Goal: Information Seeking & Learning: Learn about a topic

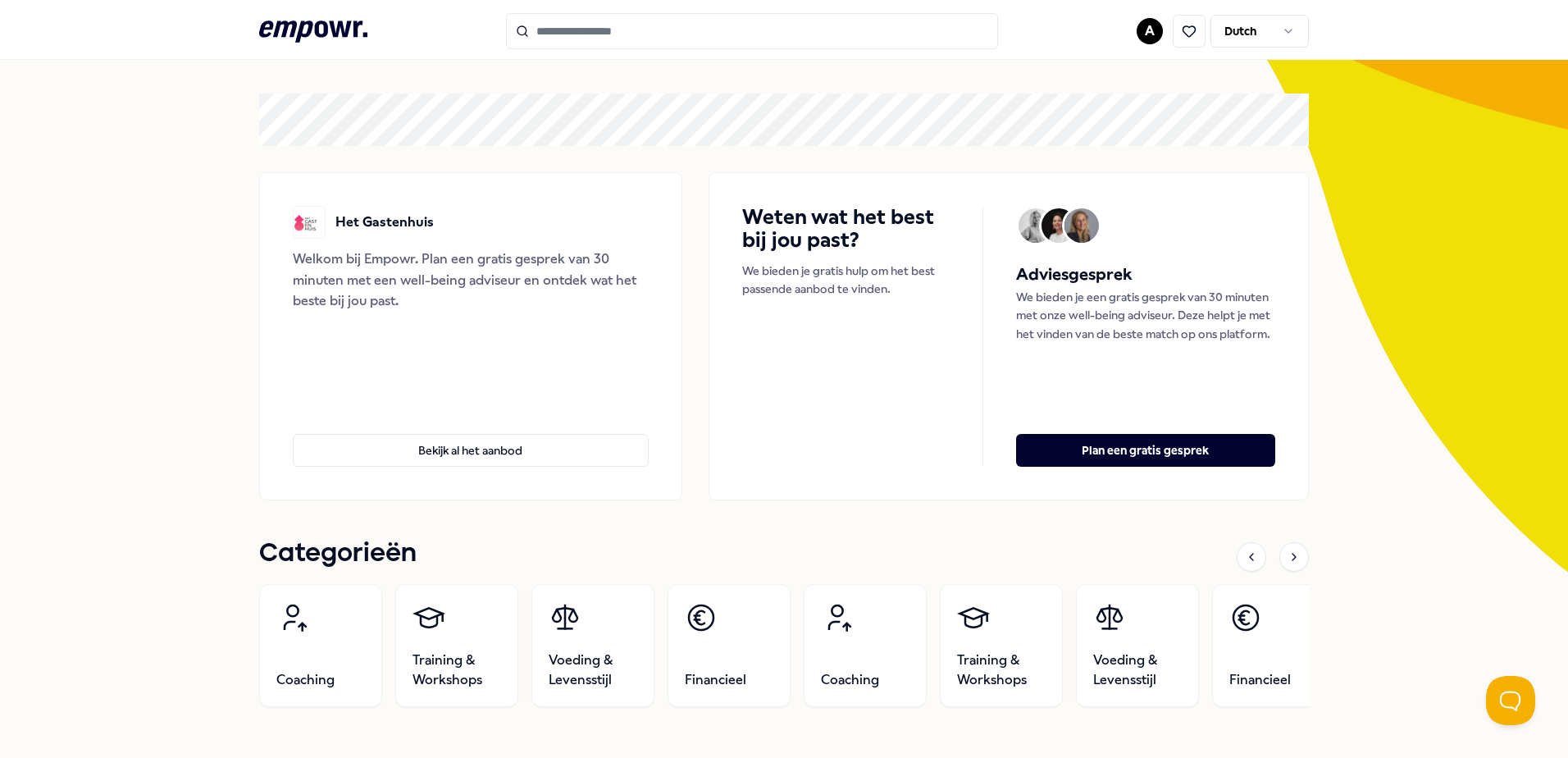
scroll to position [328, 0]
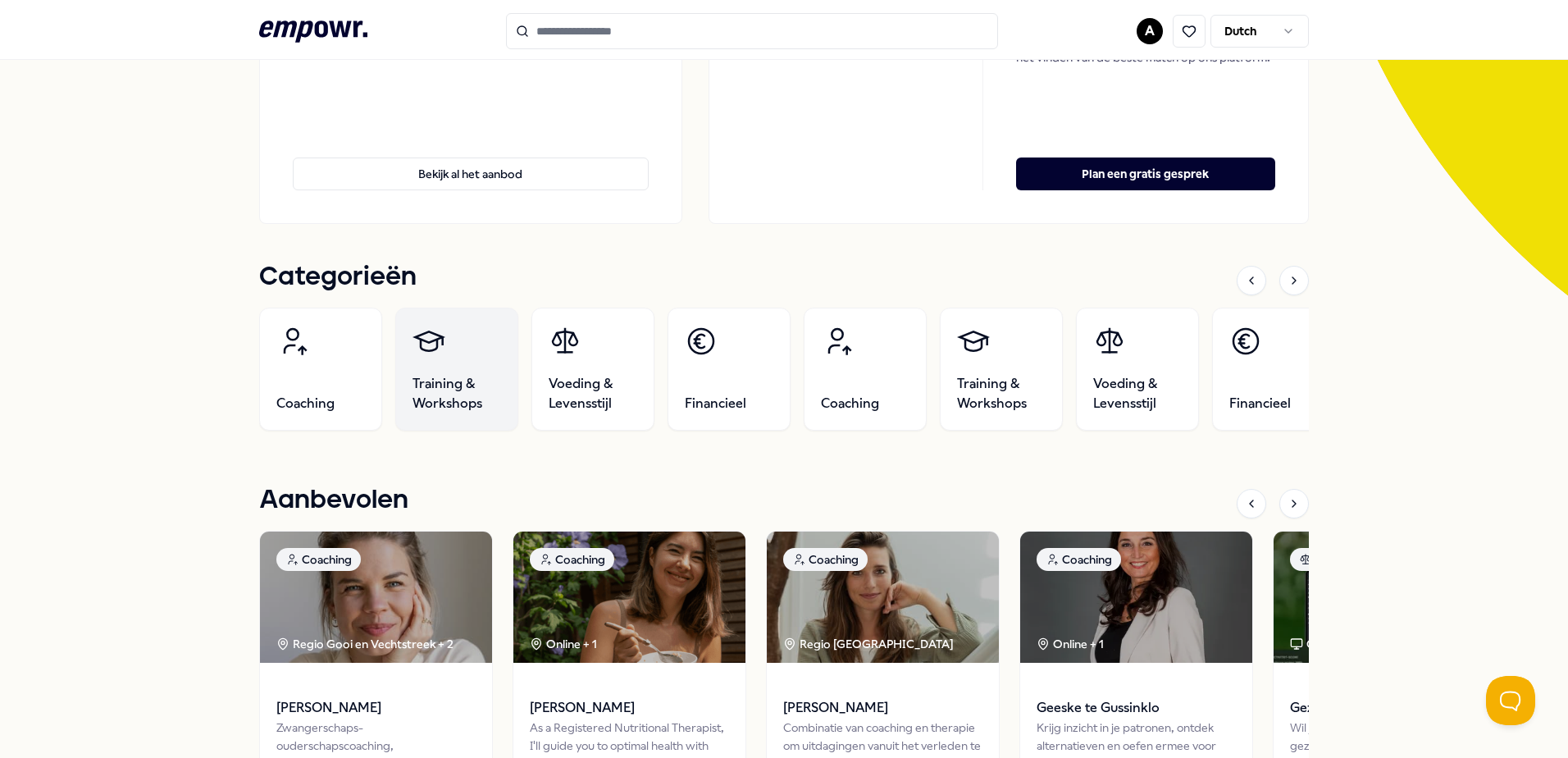
click at [477, 401] on span "Training & Workshops" at bounding box center [456, 394] width 89 height 39
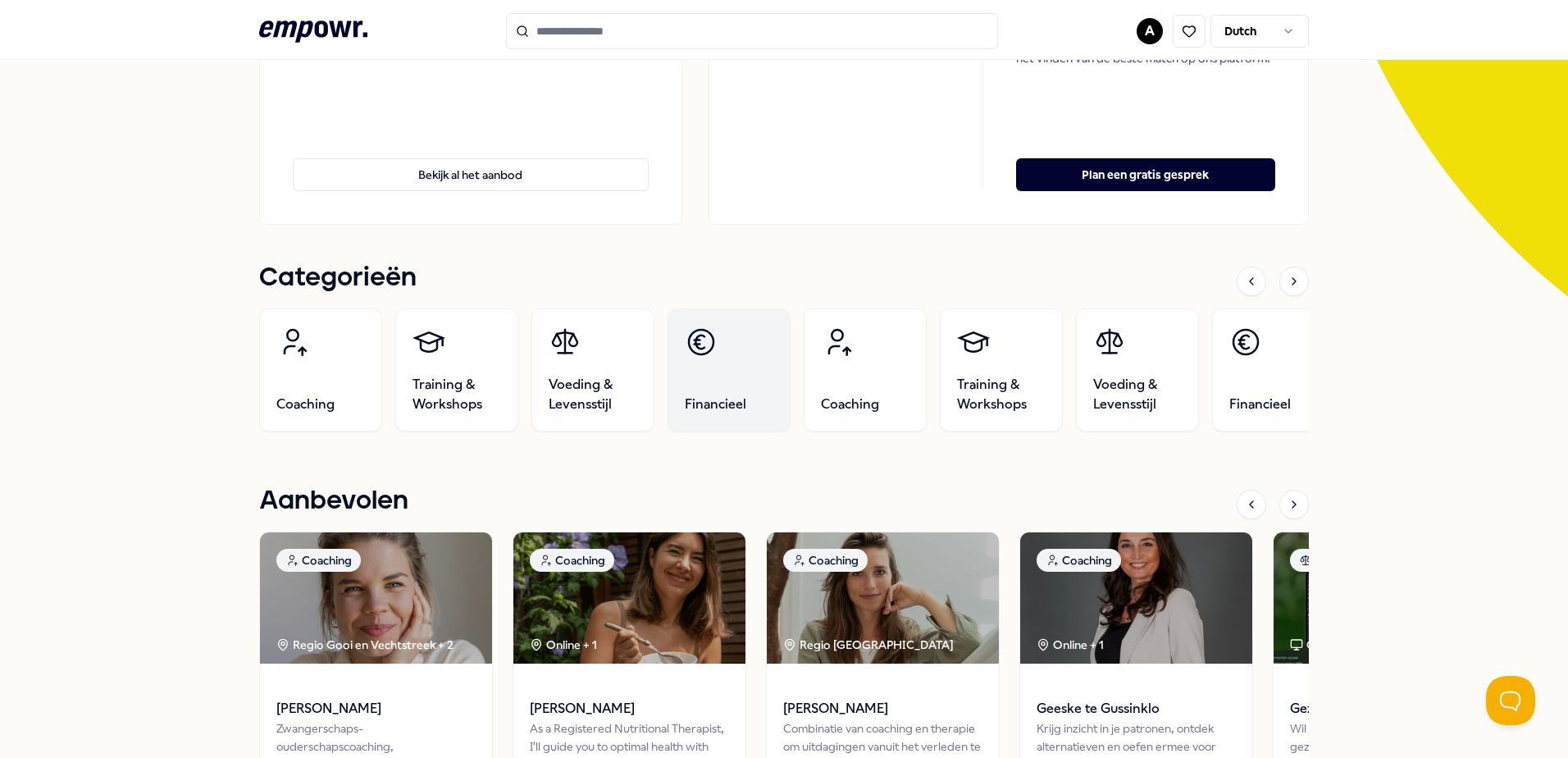
scroll to position [328, 0]
click at [725, 405] on span "Financieel" at bounding box center [715, 403] width 62 height 20
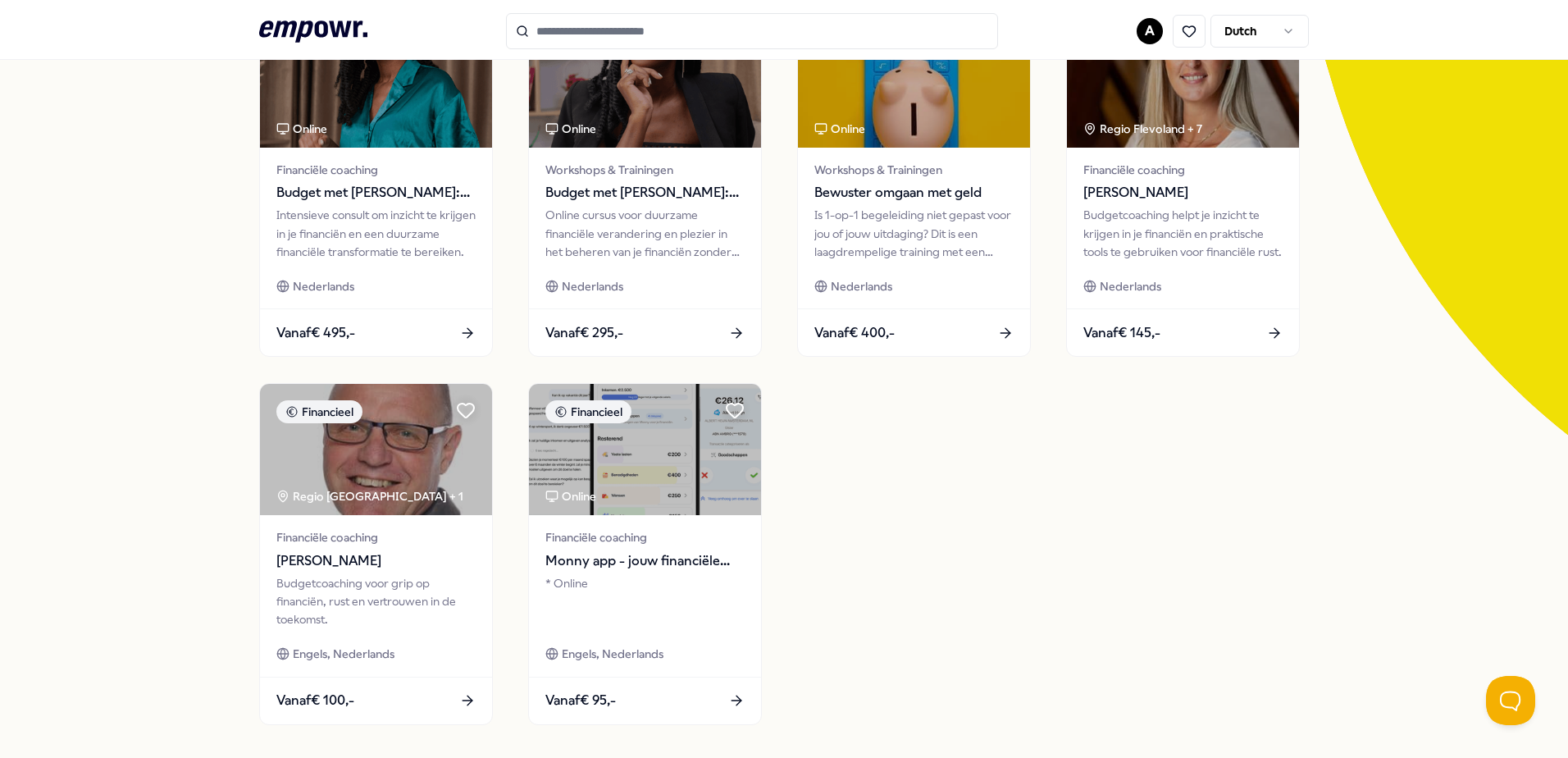
scroll to position [270, 0]
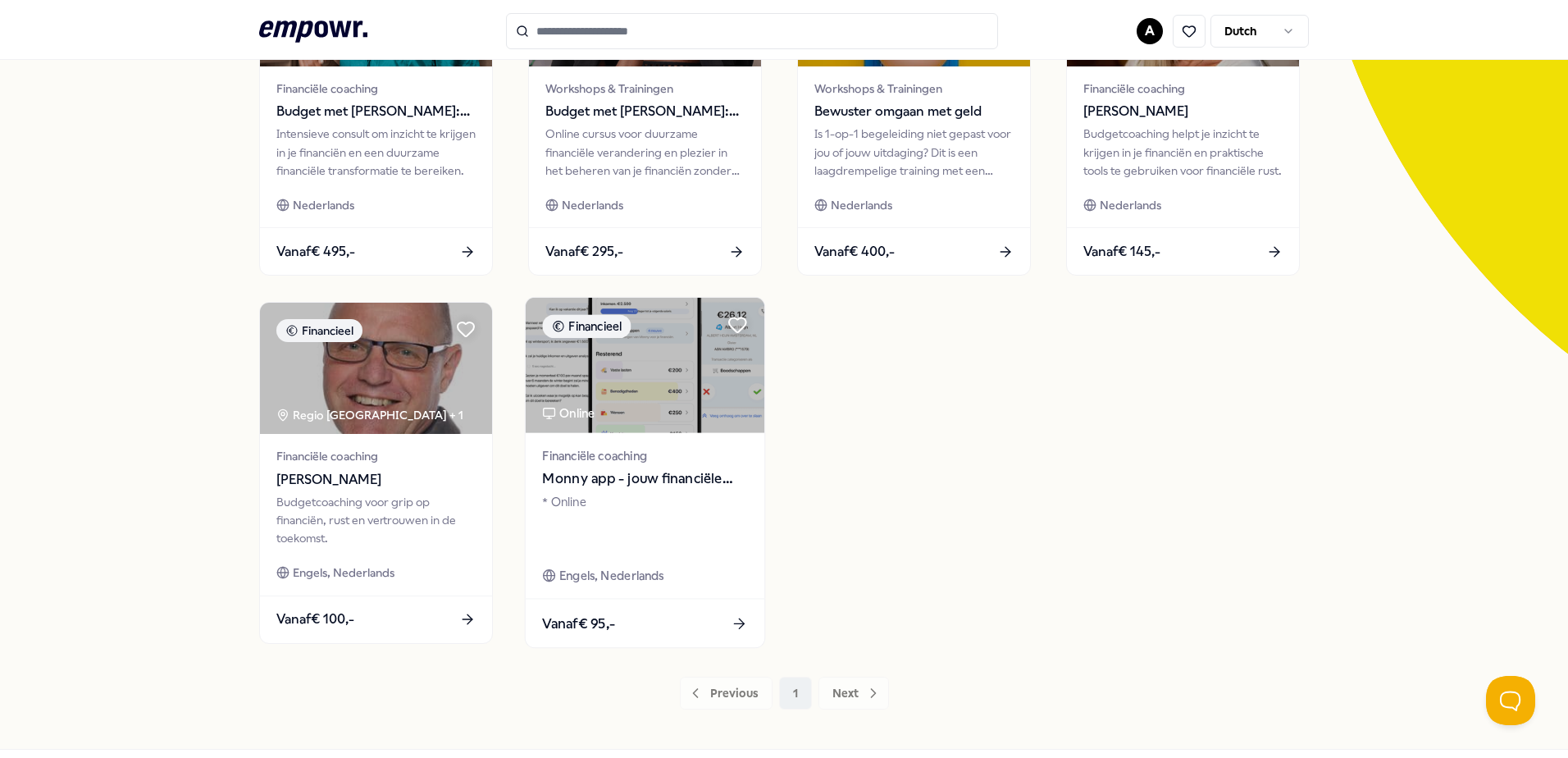
click at [629, 389] on img at bounding box center [645, 365] width 238 height 136
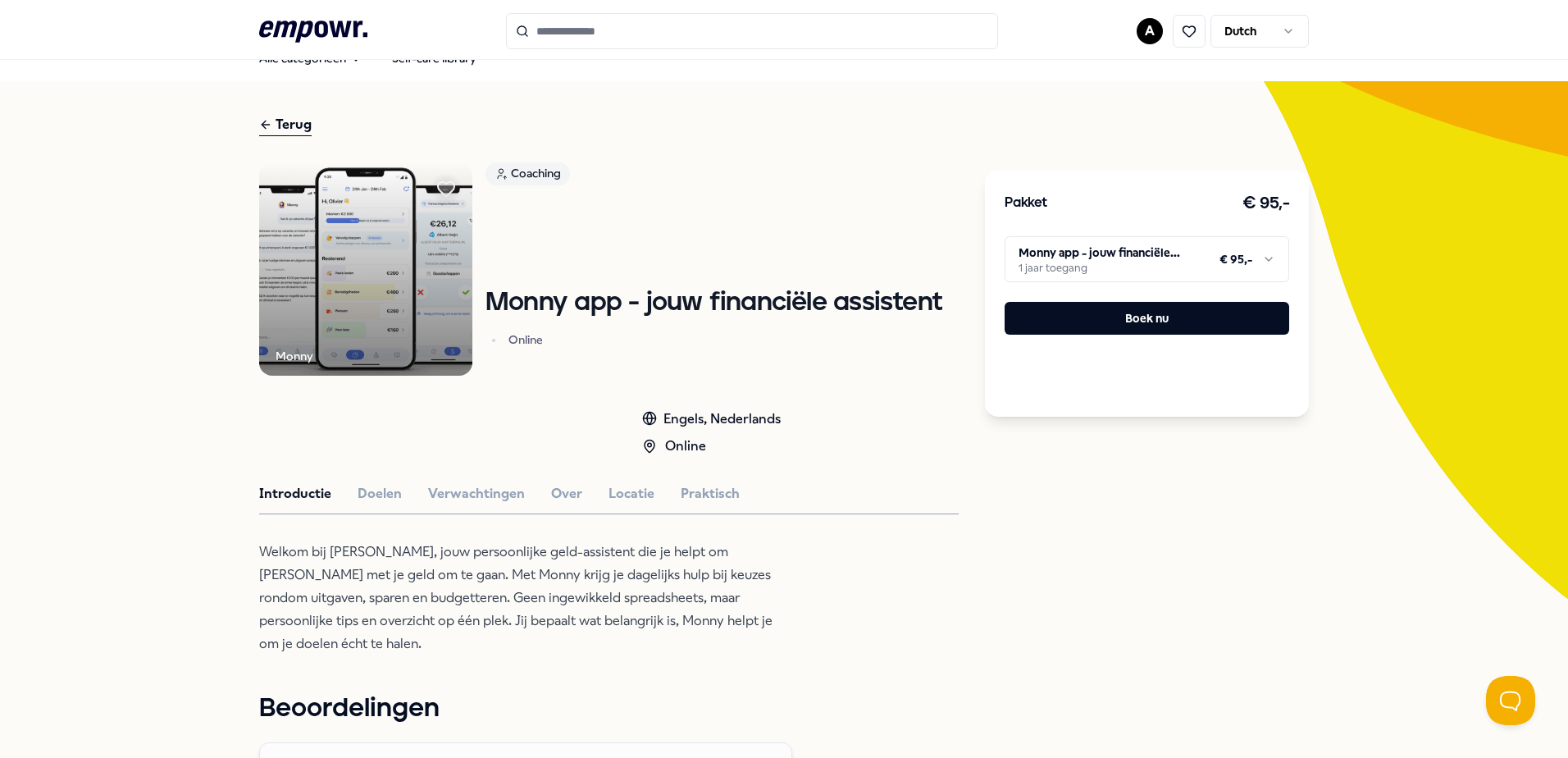
scroll to position [23, 0]
click at [378, 289] on img at bounding box center [365, 270] width 213 height 213
click at [380, 491] on button "Doelen" at bounding box center [379, 494] width 44 height 21
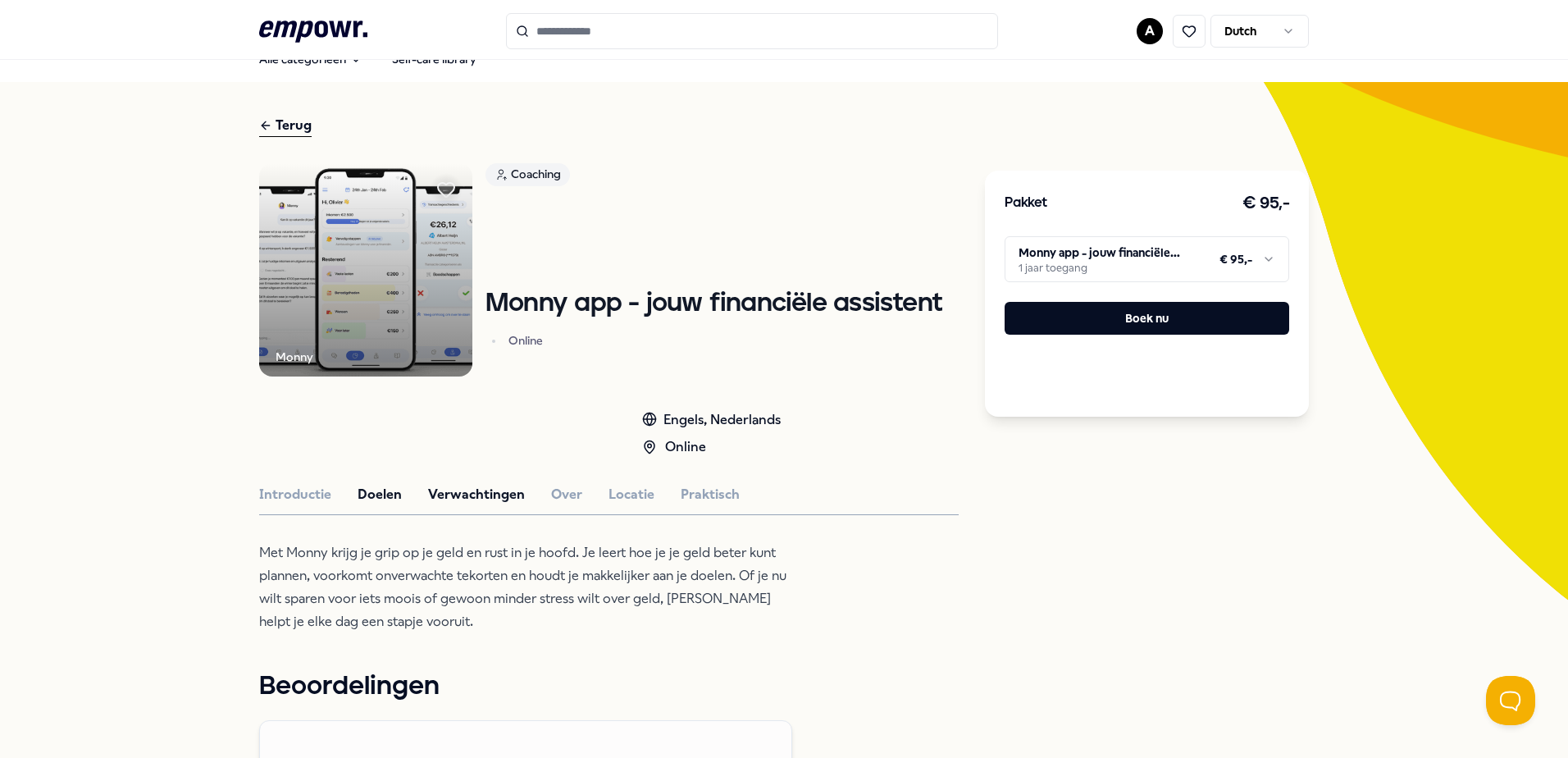
click at [457, 487] on button "Verwachtingen" at bounding box center [476, 494] width 97 height 21
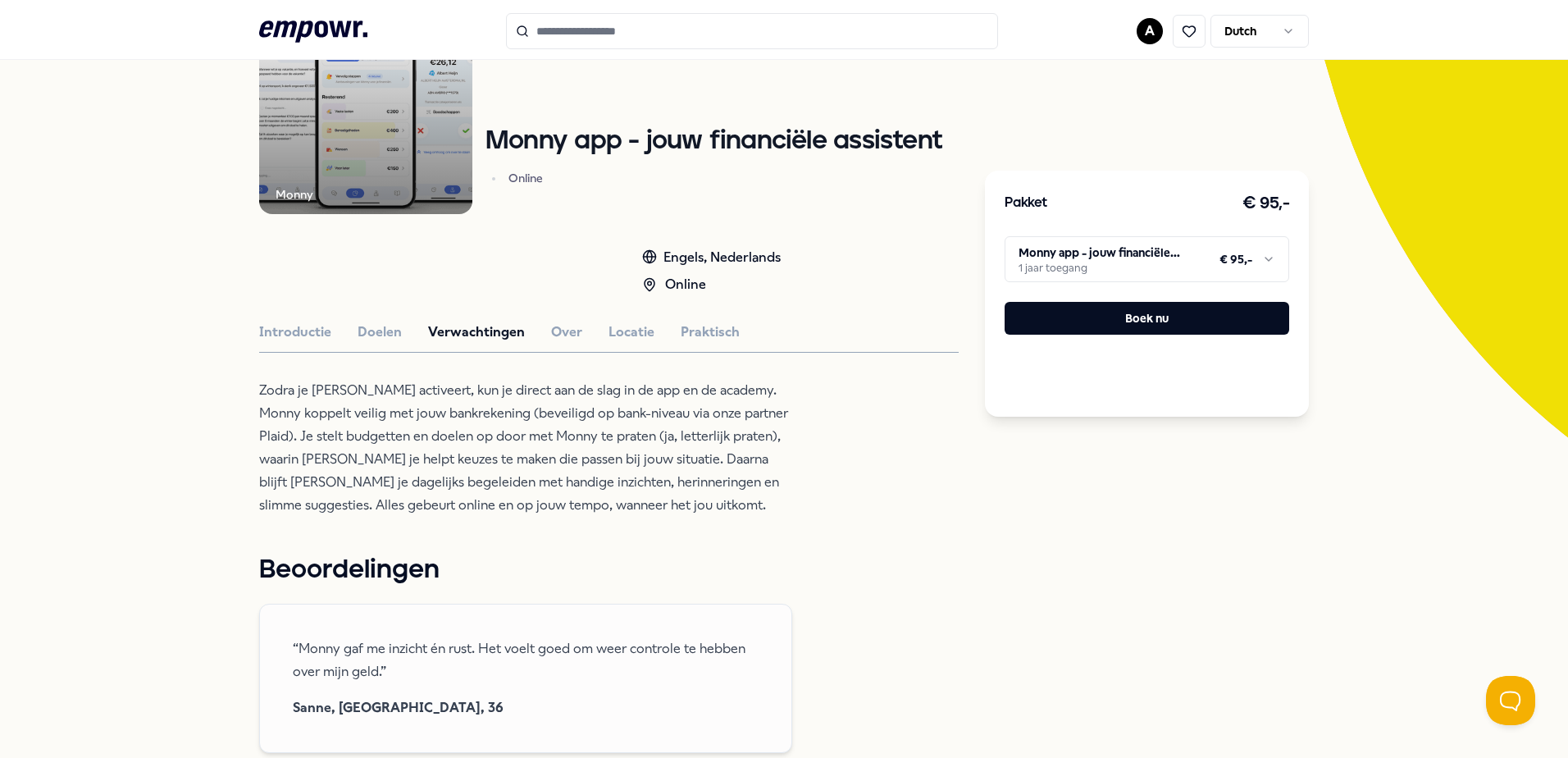
scroll to position [188, 0]
click at [381, 335] on button "Doelen" at bounding box center [379, 330] width 44 height 21
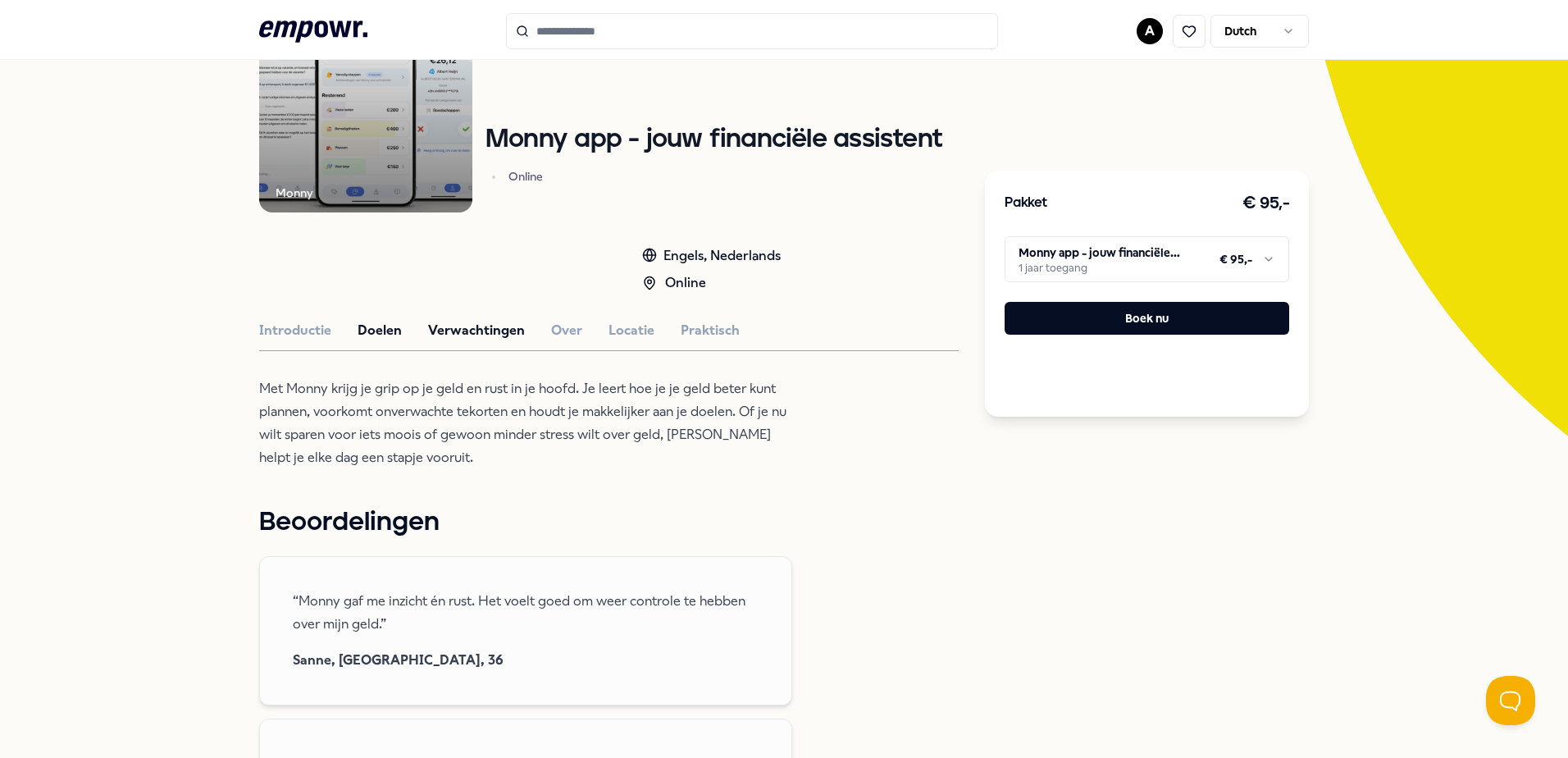
click at [490, 337] on button "Verwachtingen" at bounding box center [476, 330] width 97 height 21
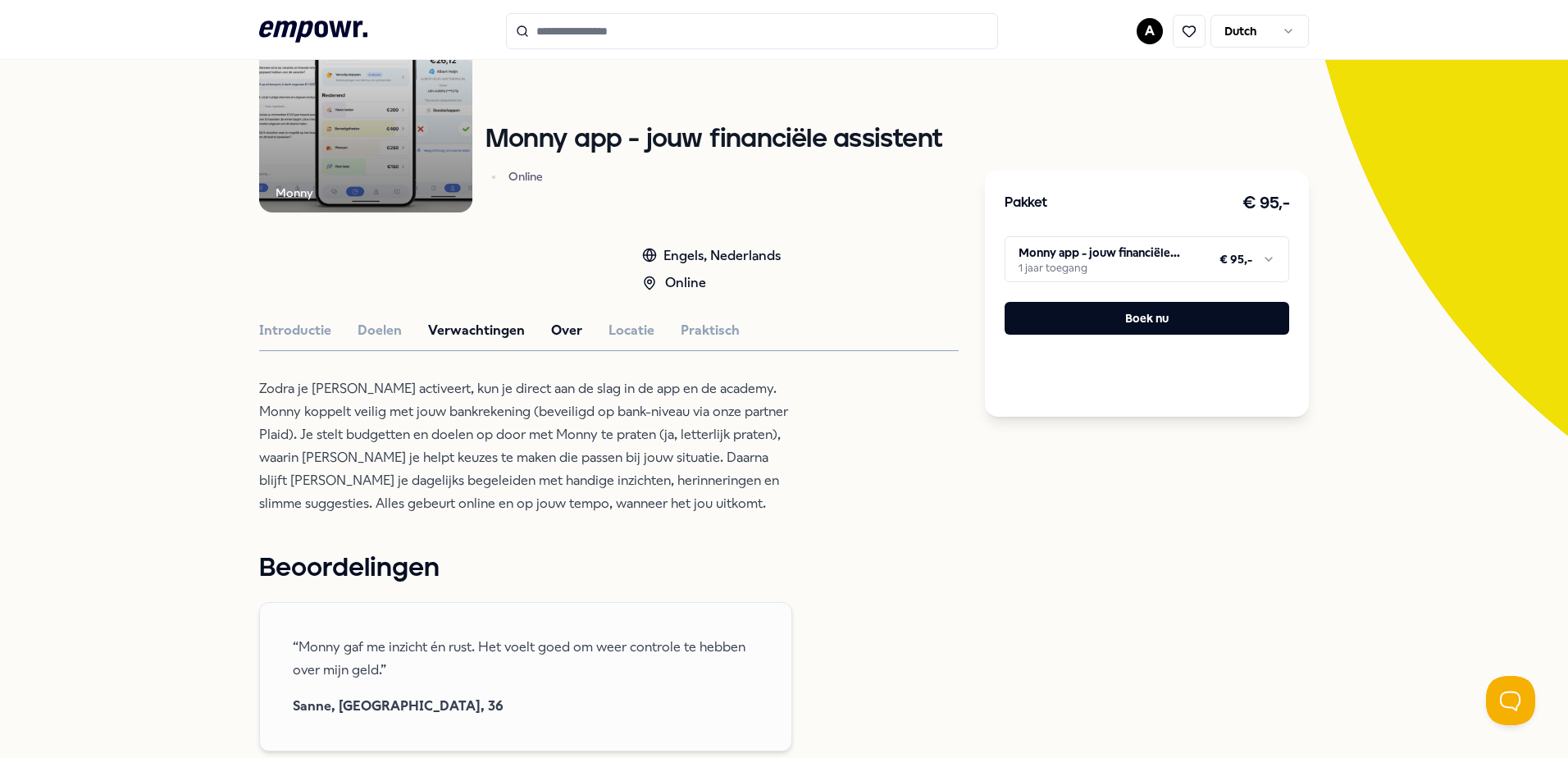
click at [571, 335] on button "Over" at bounding box center [567, 330] width 31 height 21
click at [596, 335] on div "Introductie Doelen Verwachtingen Over Locatie Praktisch" at bounding box center [609, 330] width 699 height 21
click at [615, 335] on button "Locatie" at bounding box center [631, 330] width 46 height 21
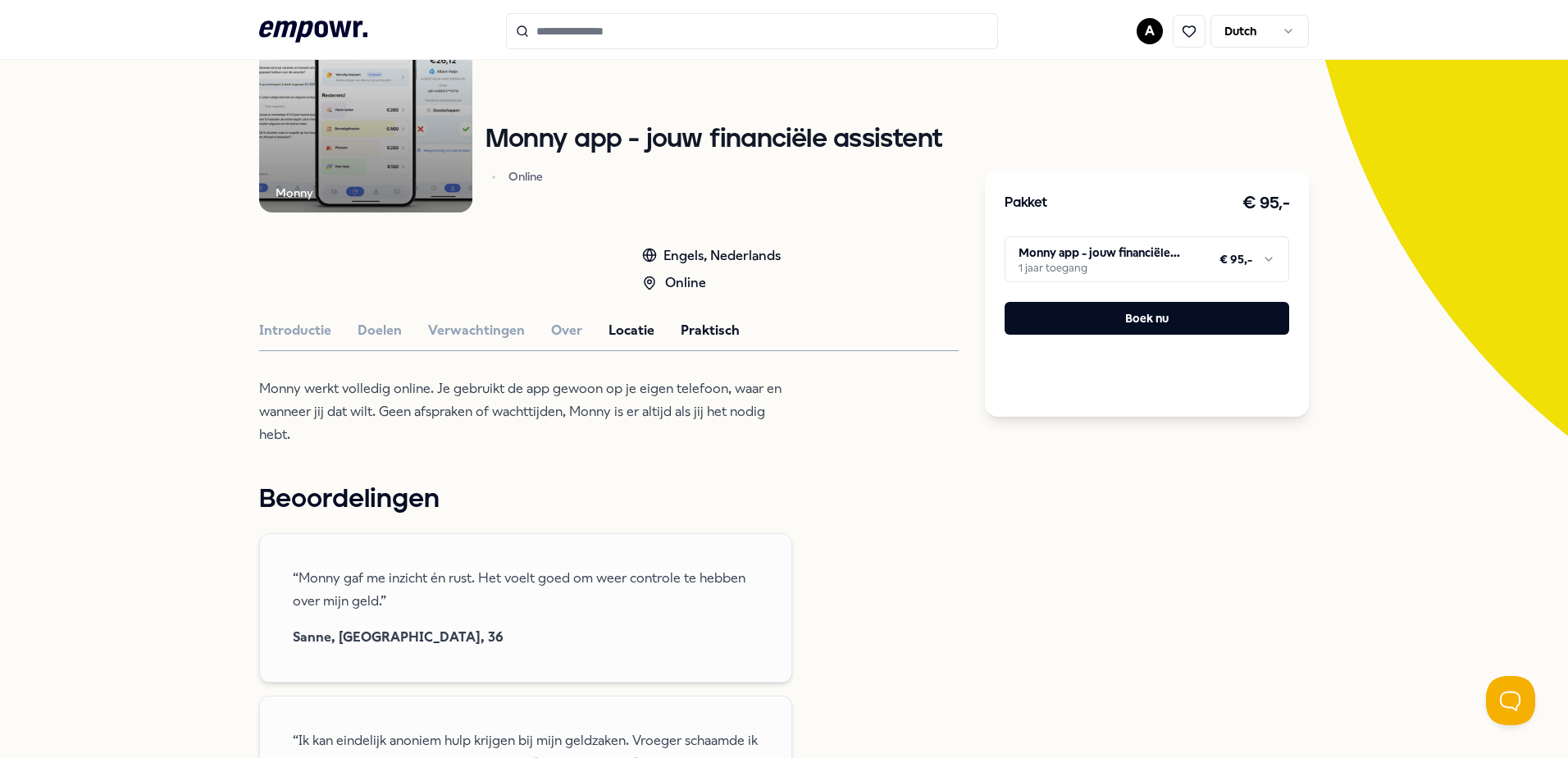
click at [681, 339] on button "Praktisch" at bounding box center [710, 330] width 59 height 21
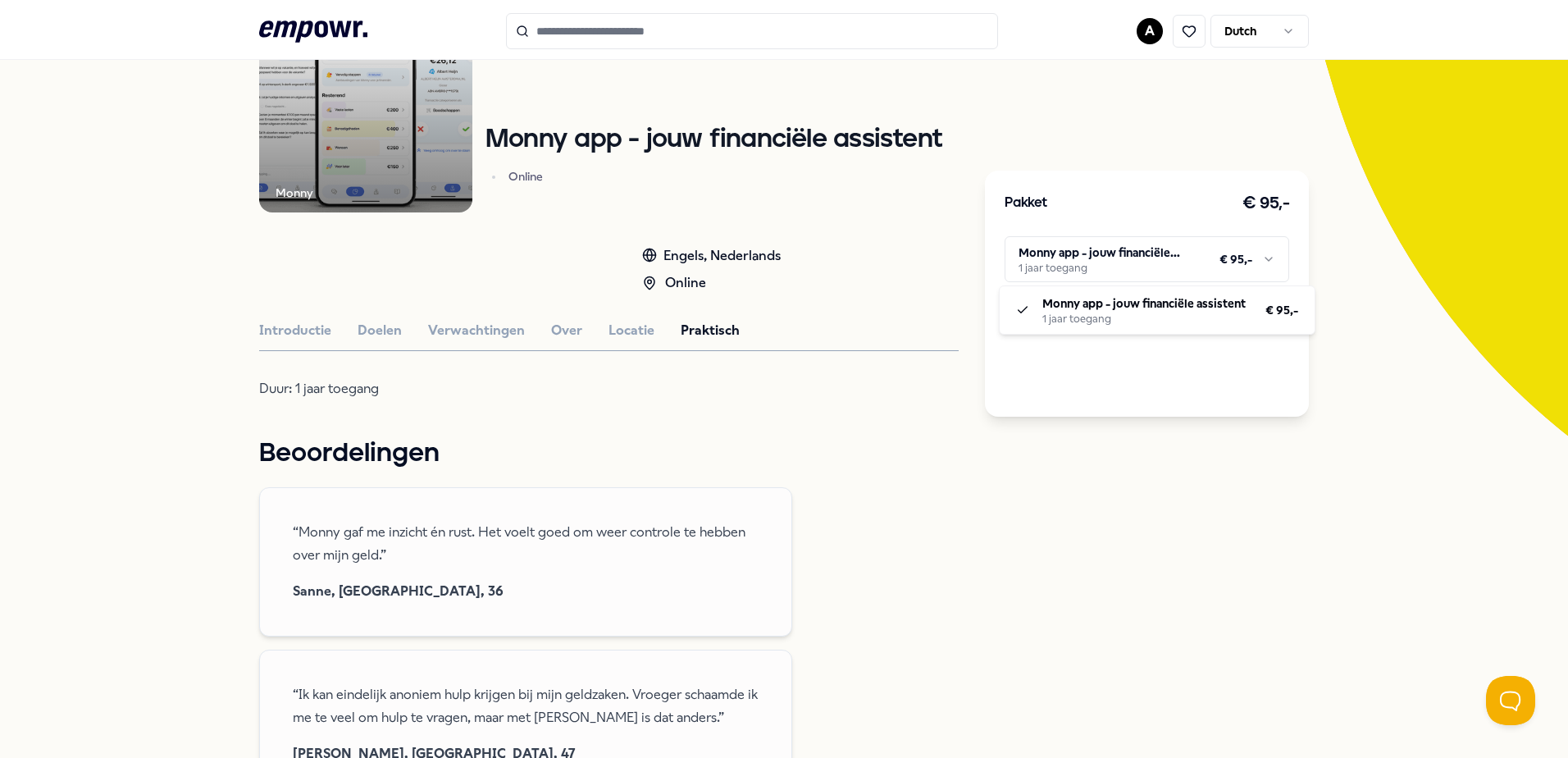
click at [1074, 257] on html ".empowr-logo_svg__cls-1{fill:#03032f} A Dutch Alle categorieën Self-care librar…" at bounding box center [784, 379] width 1568 height 758
click at [944, 259] on html ".empowr-logo_svg__cls-1{fill:#03032f} A Dutch Alle categorieën Self-care librar…" at bounding box center [784, 379] width 1568 height 758
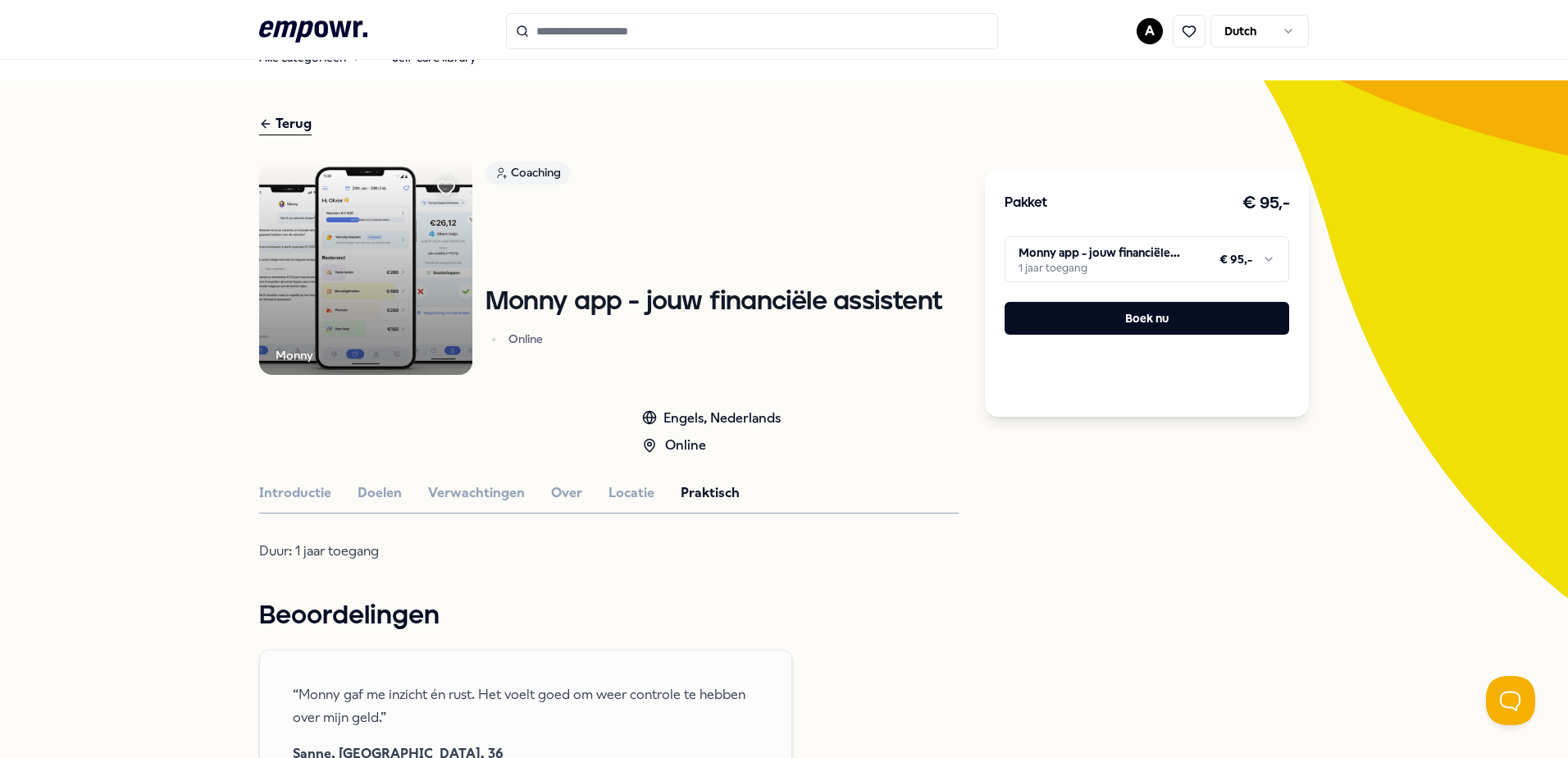
scroll to position [23, 0]
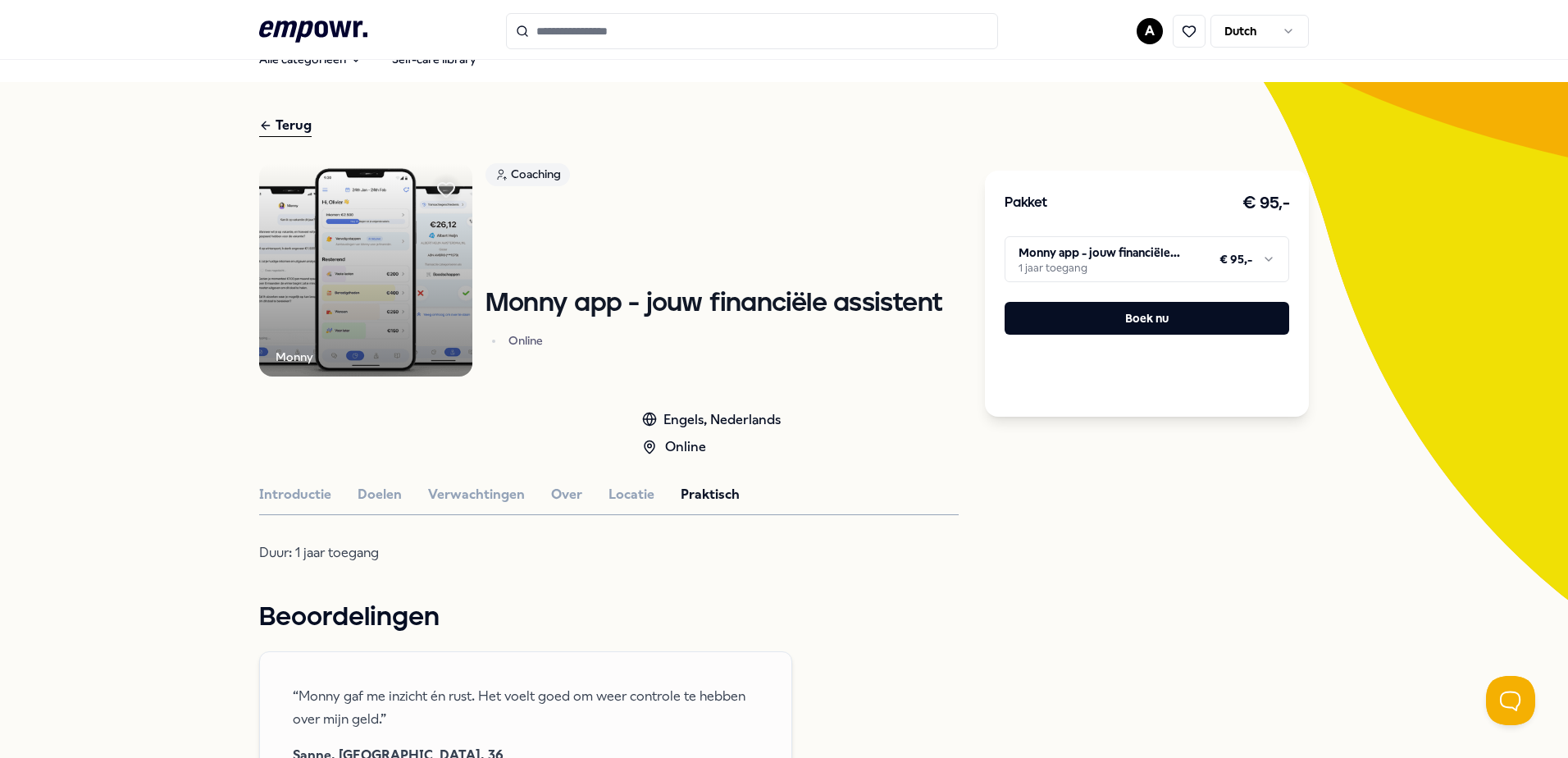
click at [290, 120] on div "Terug" at bounding box center [285, 126] width 53 height 22
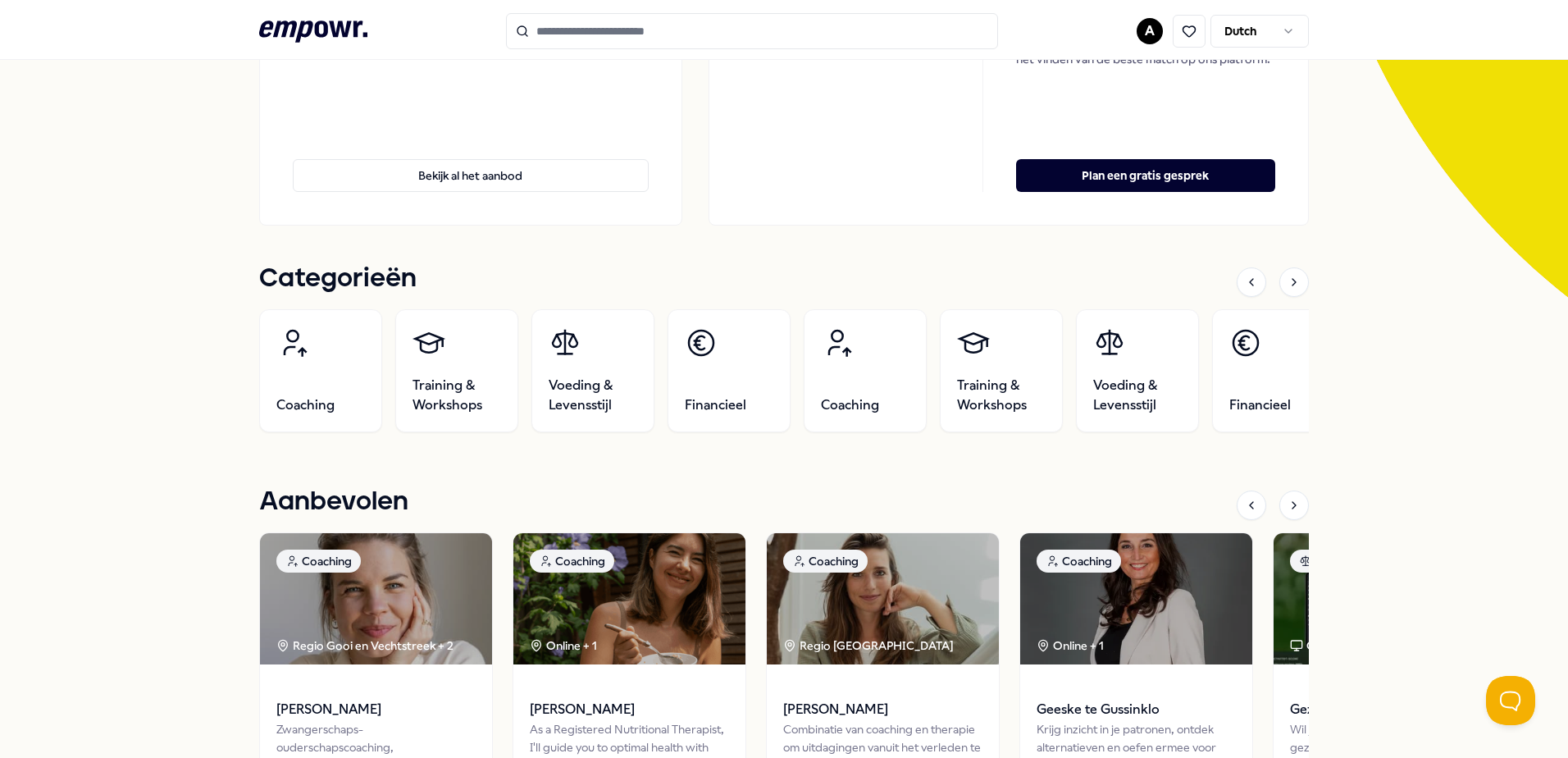
scroll to position [328, 0]
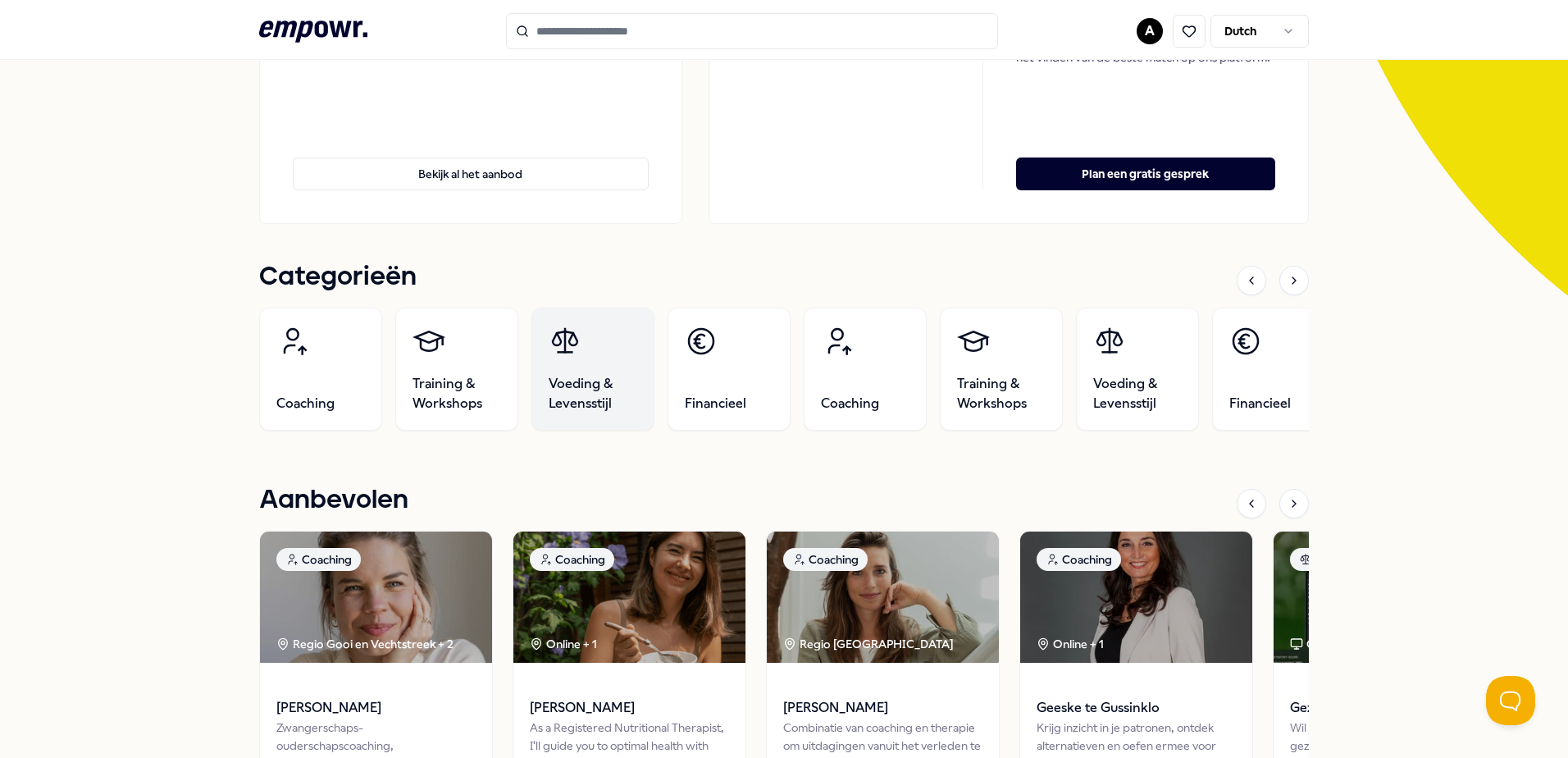
click at [569, 386] on span "Voeding & Levensstijl" at bounding box center [593, 394] width 89 height 39
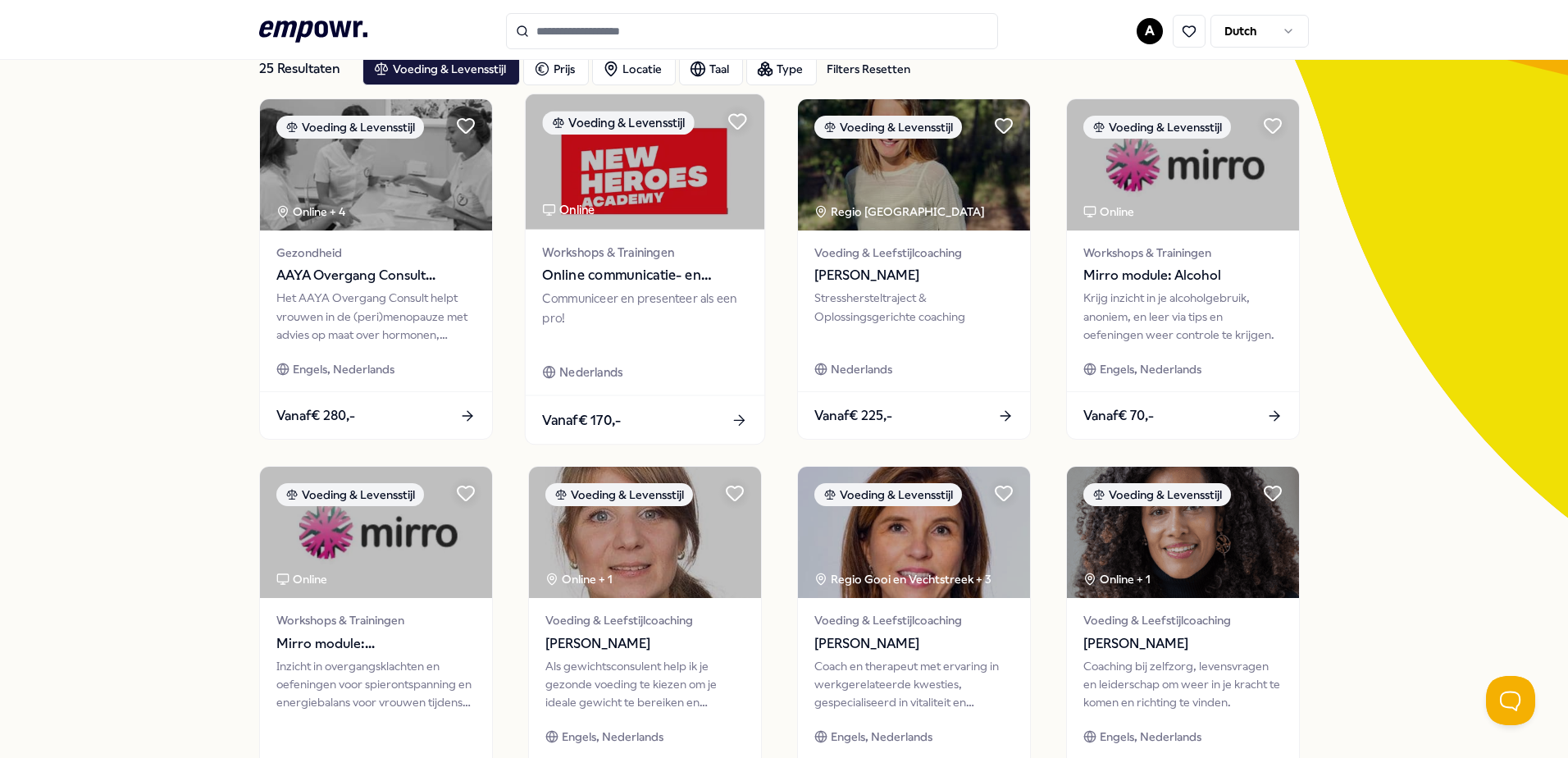
click at [639, 313] on div "Communiceer en presenteer als een pro!" at bounding box center [645, 317] width 205 height 57
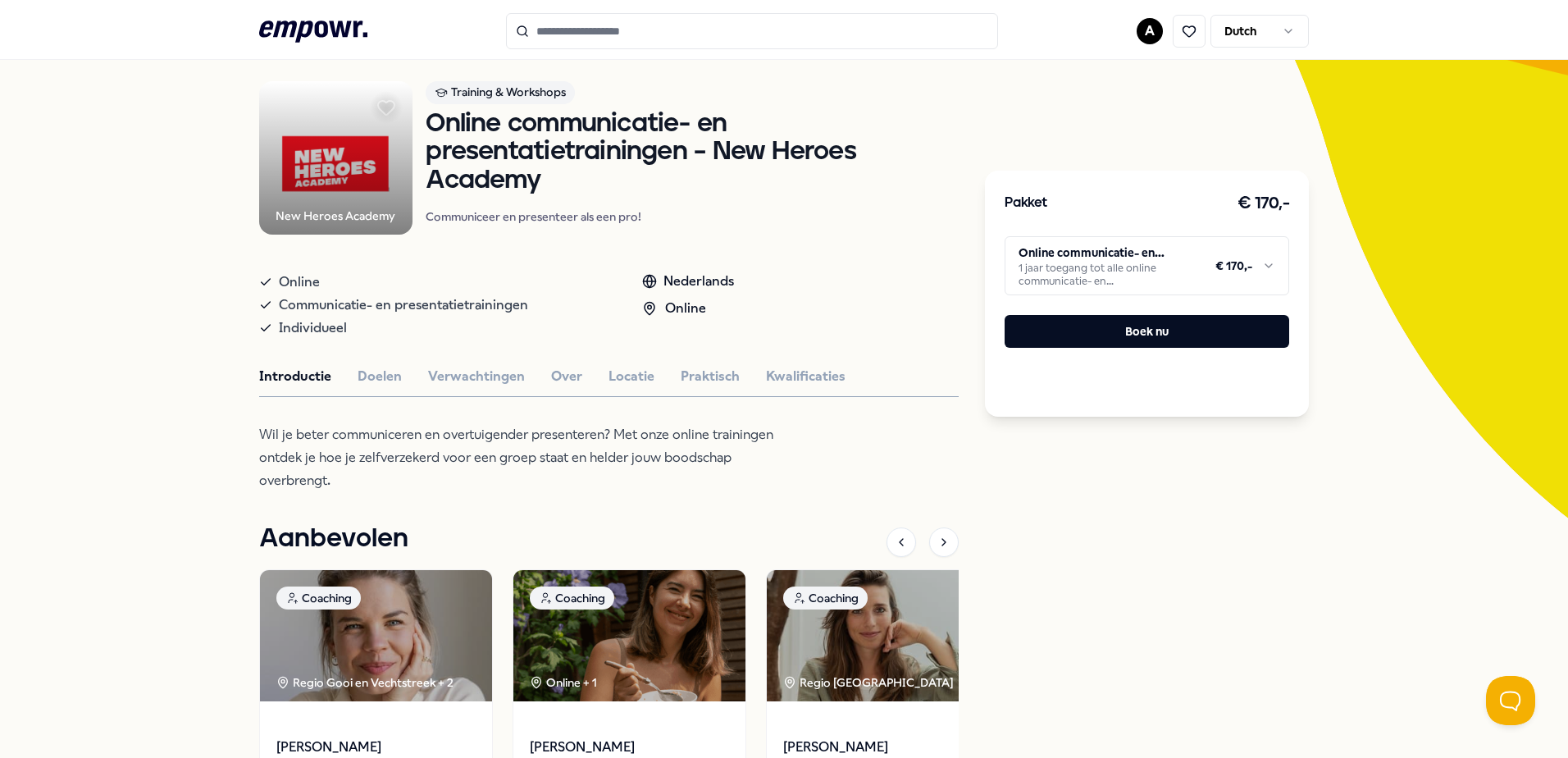
scroll to position [188, 0]
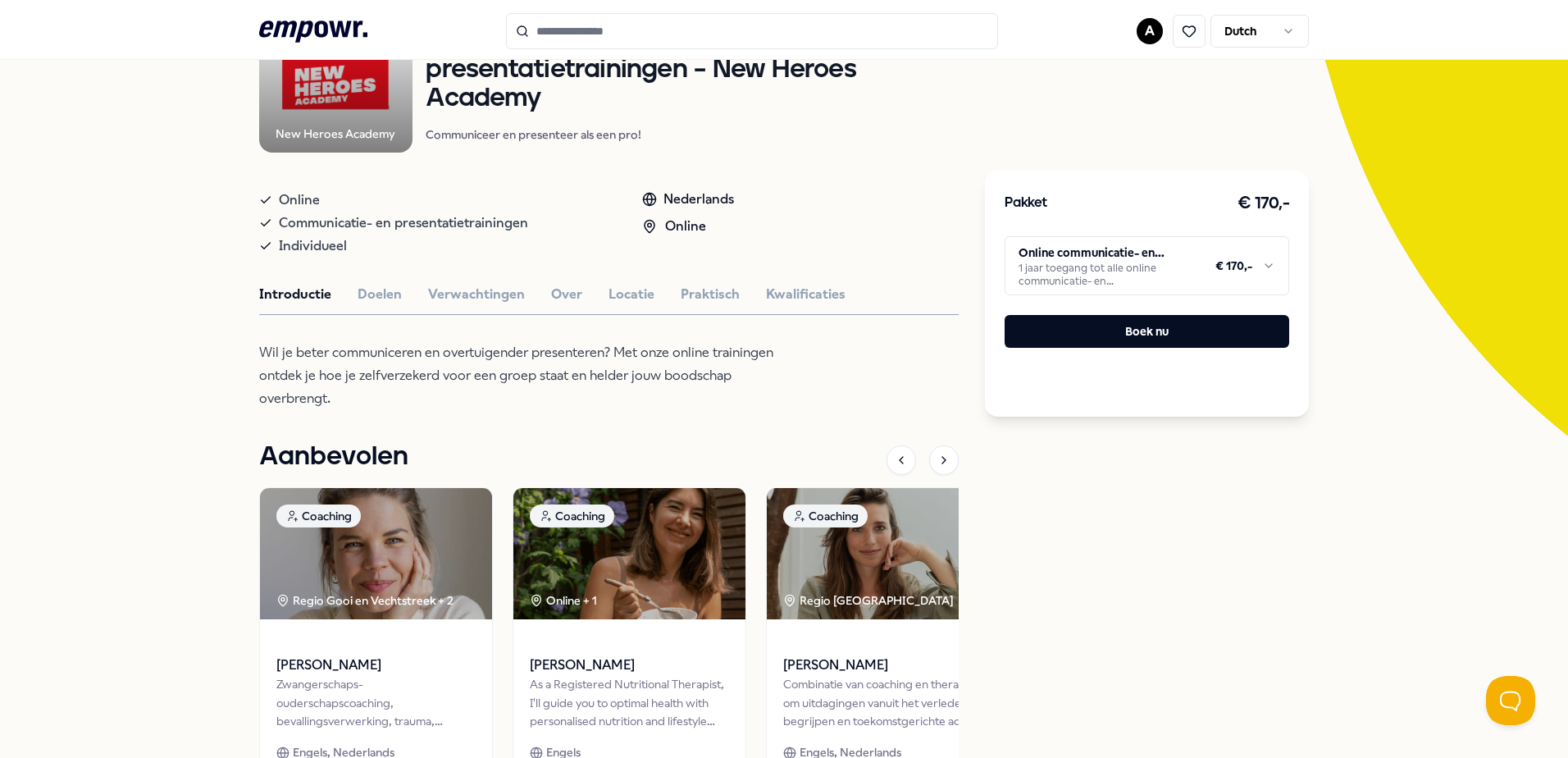
click at [1212, 246] on html ".empowr-logo_svg__cls-1{fill:#03032f} A Dutch Alle categorieën Self-care librar…" at bounding box center [784, 379] width 1568 height 758
drag, startPoint x: 1185, startPoint y: 454, endPoint x: 1069, endPoint y: 396, distance: 129.7
click at [1184, 454] on html ".empowr-logo_svg__cls-1{fill:#03032f} A Dutch Alle categorieën Self-care librar…" at bounding box center [784, 379] width 1568 height 758
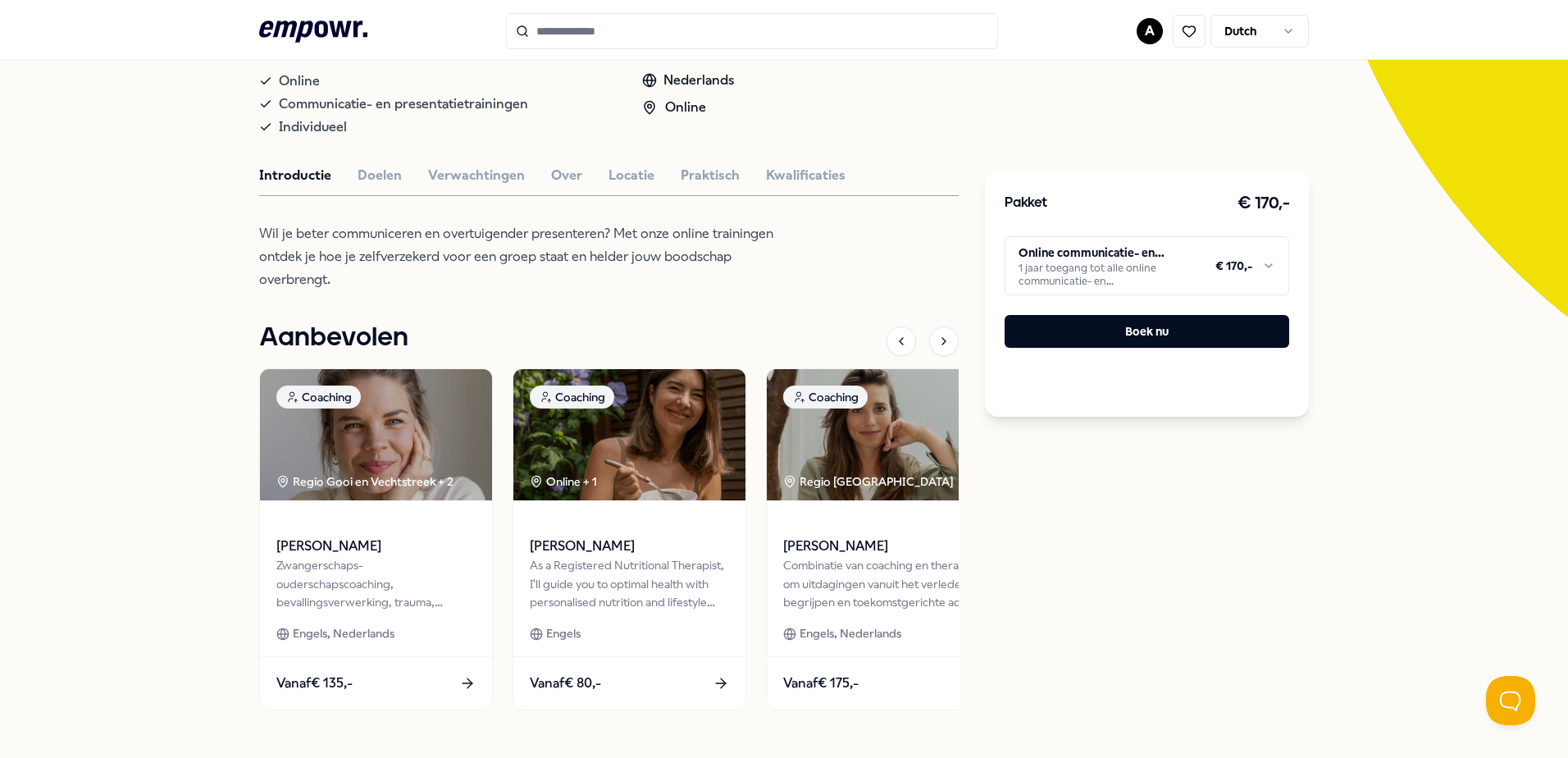
scroll to position [0, 0]
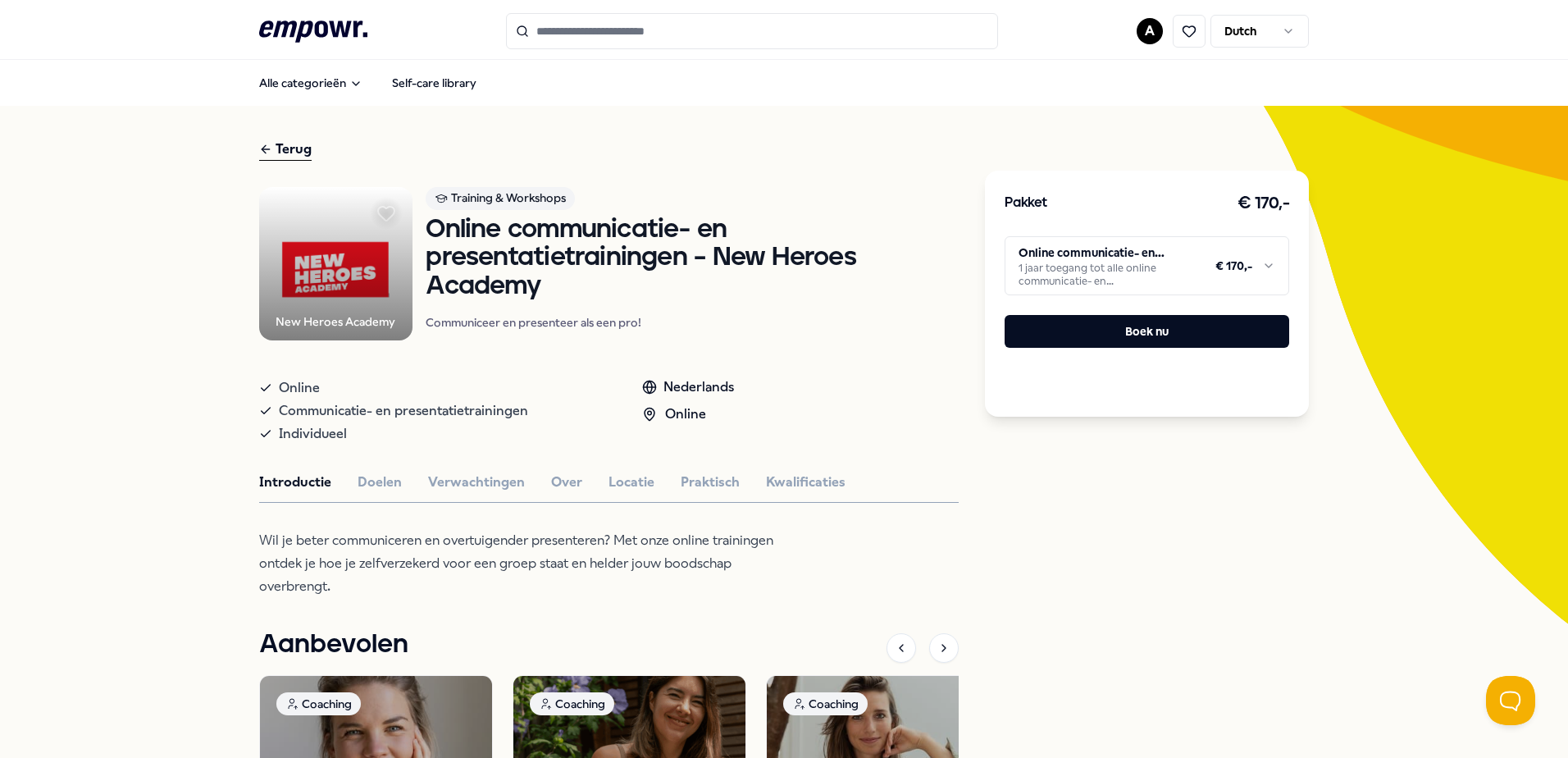
click at [270, 153] on div "Terug" at bounding box center [285, 149] width 53 height 22
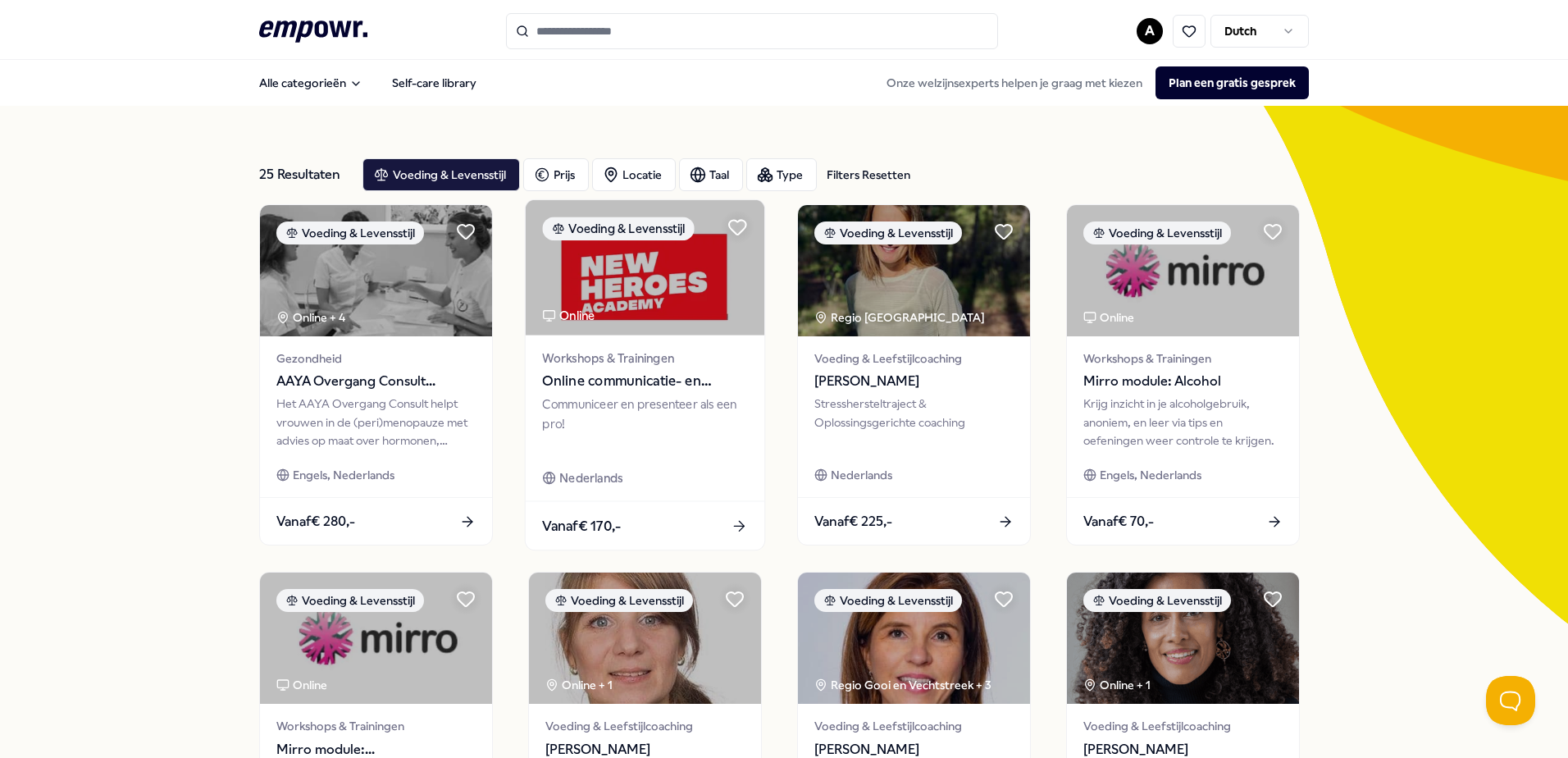
click at [714, 311] on img at bounding box center [645, 268] width 238 height 136
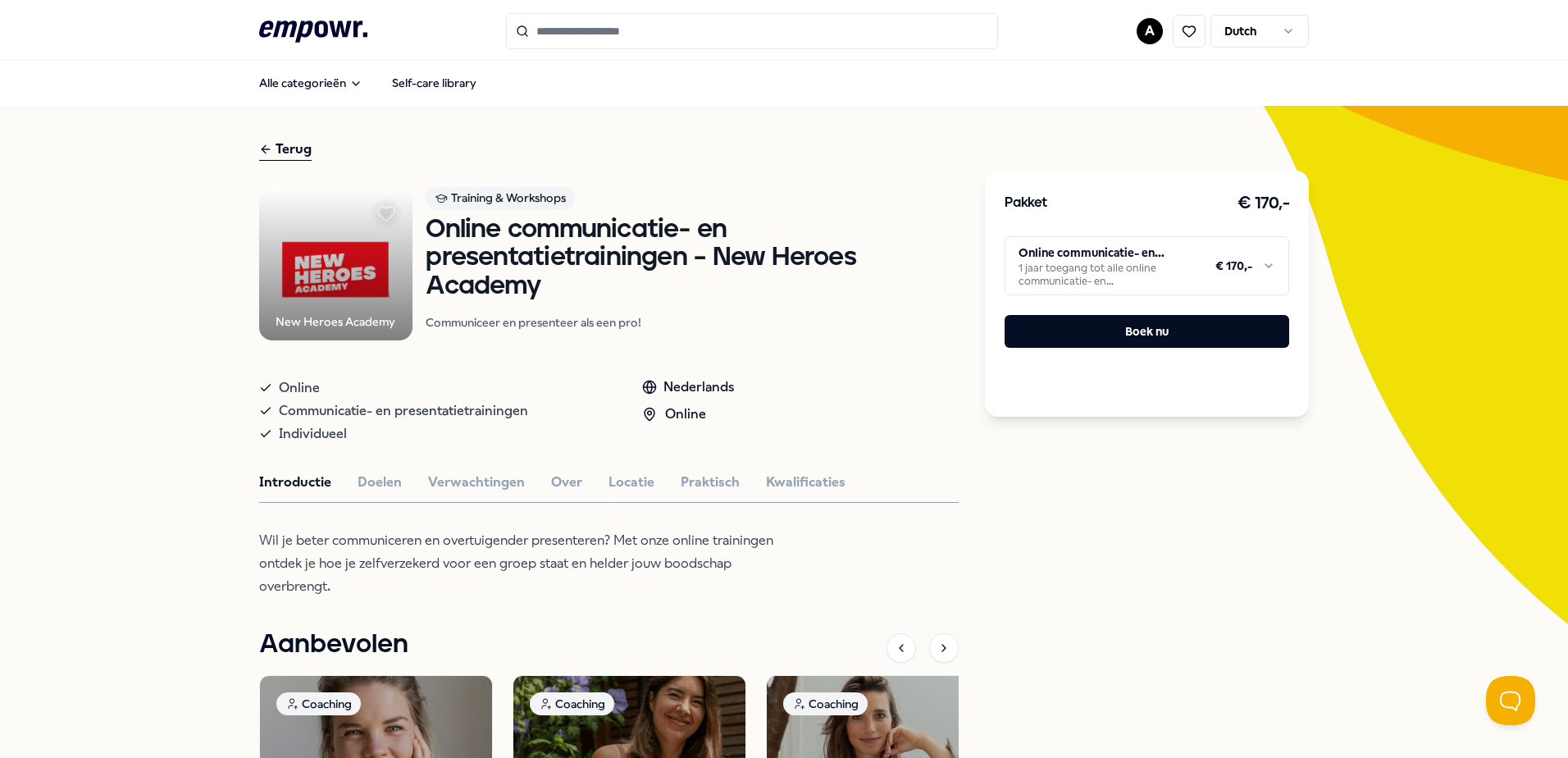
click at [279, 151] on div "Terug" at bounding box center [285, 149] width 53 height 22
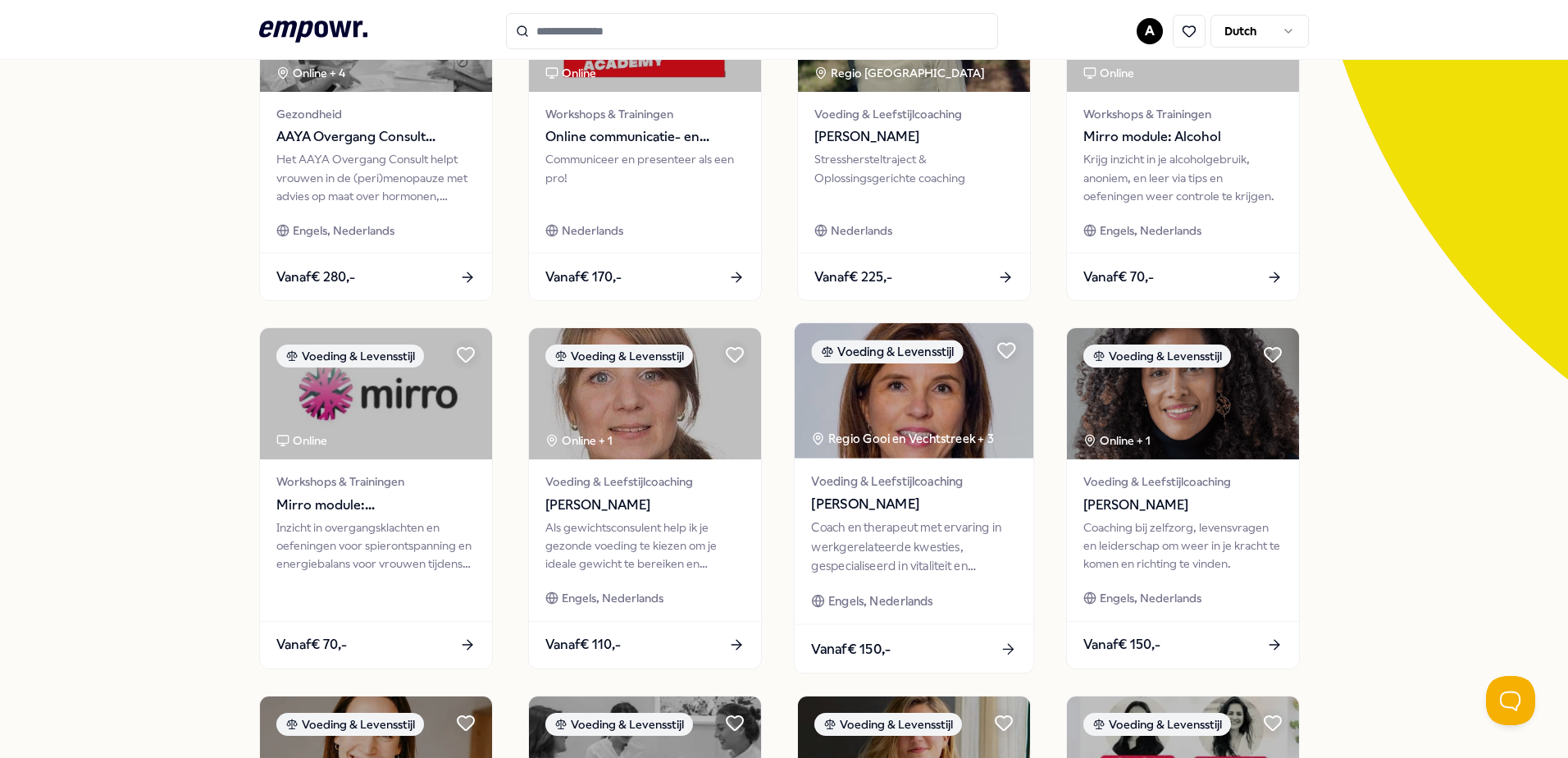
scroll to position [328, 0]
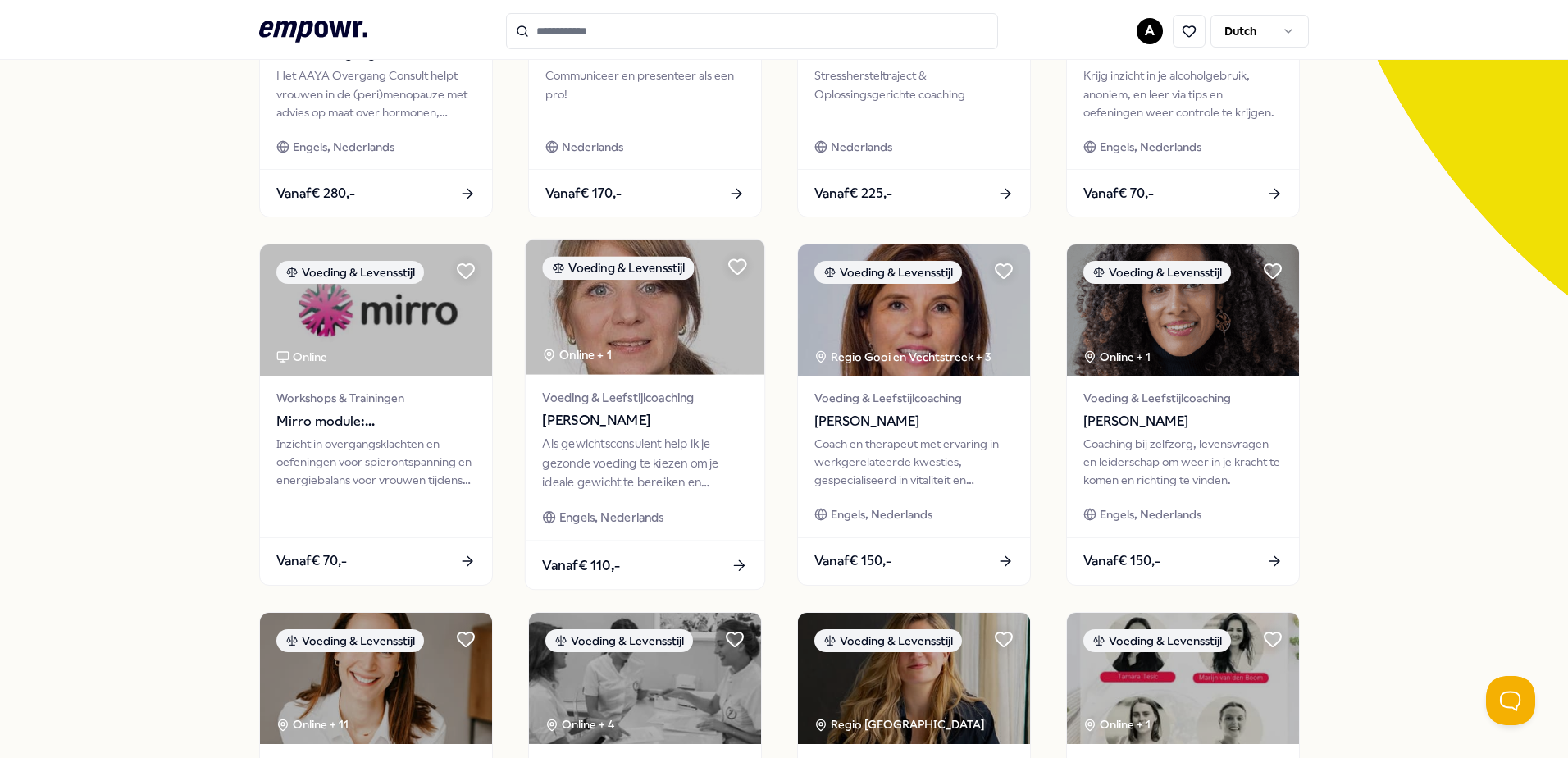
click at [702, 458] on div "Als gewichtsconsulent help ik je gezonde voeding te kiezen om je ideale gewicht…" at bounding box center [645, 463] width 205 height 57
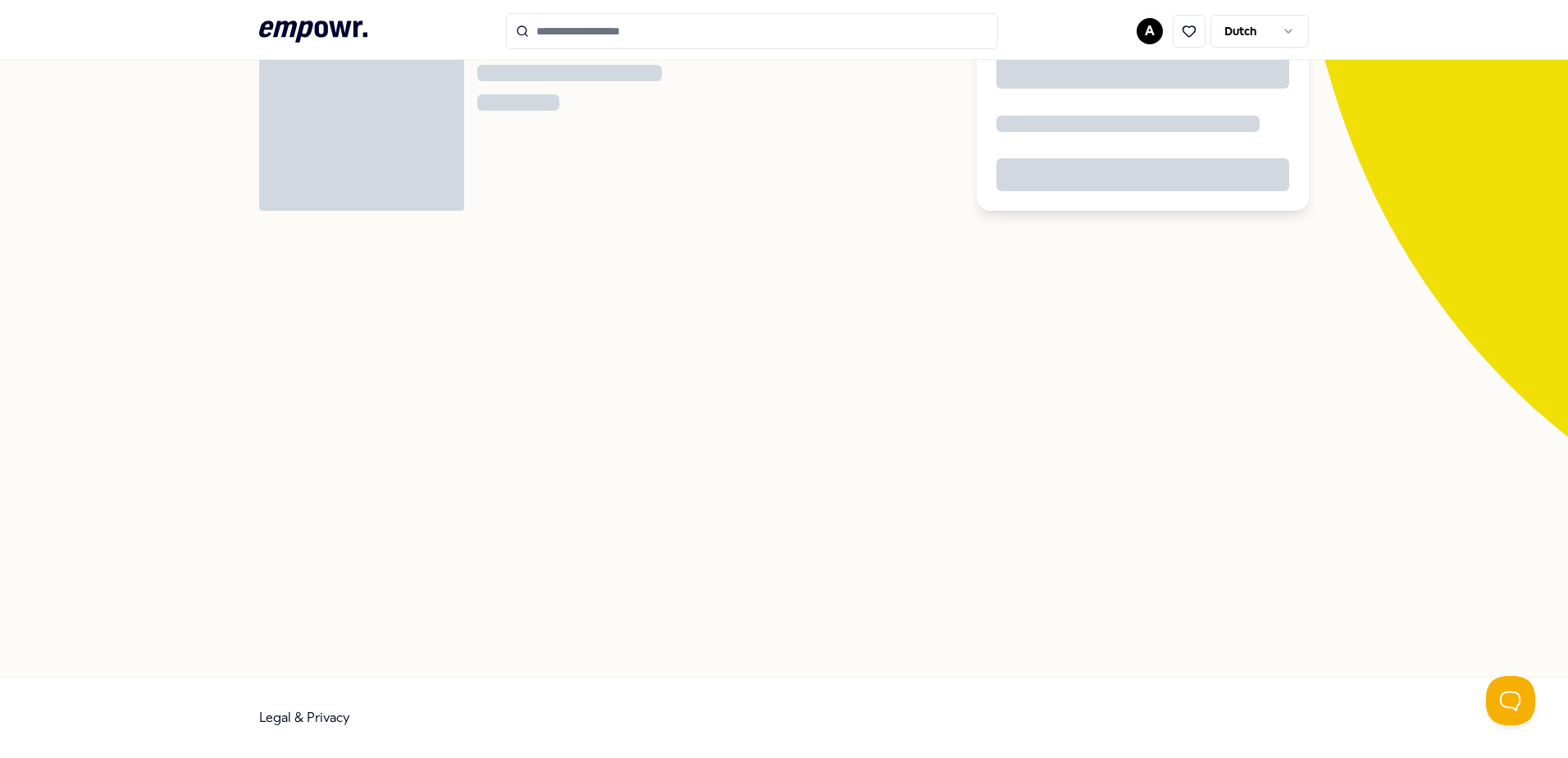
scroll to position [105, 0]
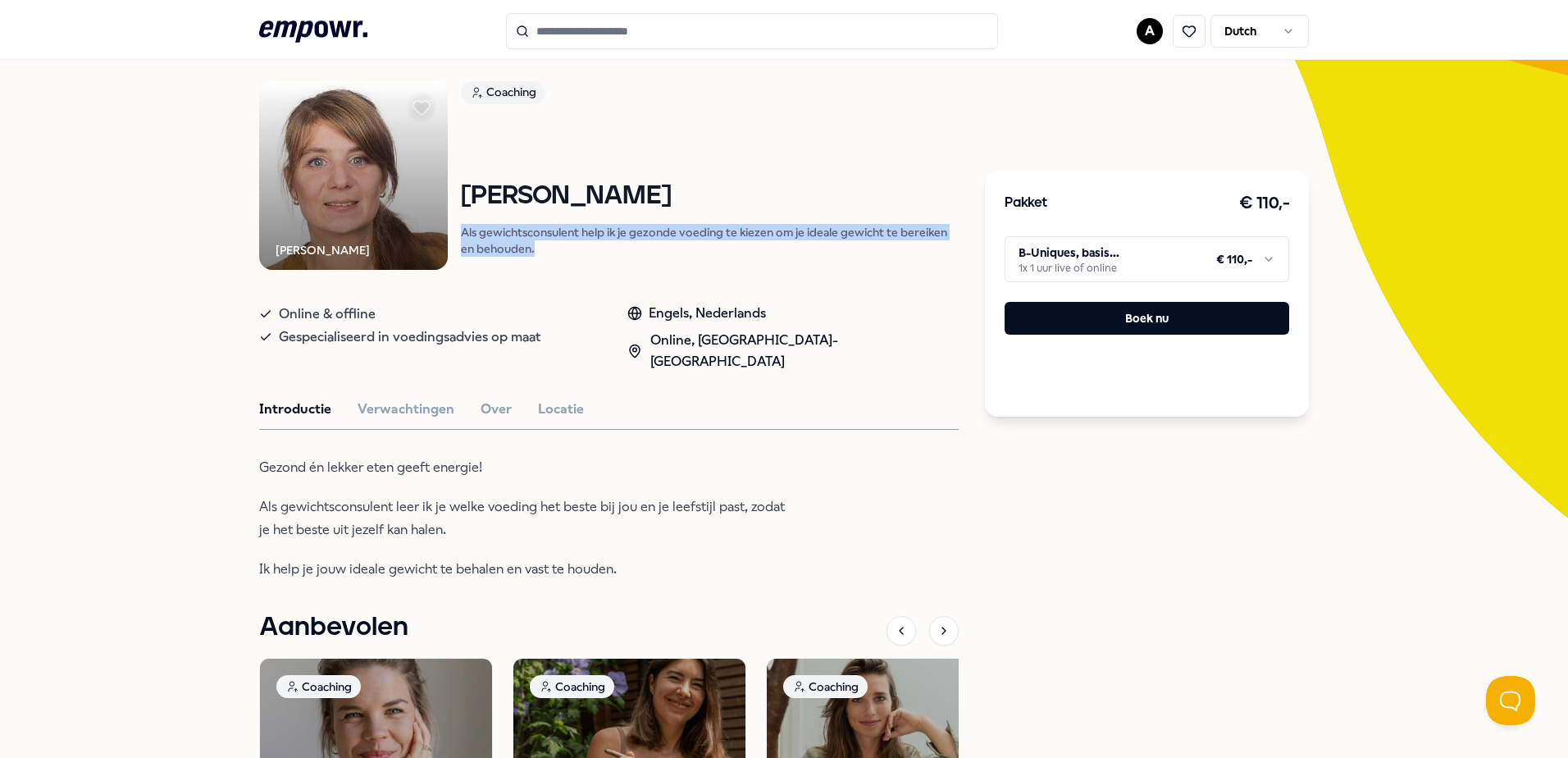
drag, startPoint x: 456, startPoint y: 232, endPoint x: 538, endPoint y: 254, distance: 84.9
click at [538, 254] on p "Als gewichtsconsulent help ik je gezonde voeding te kiezen om je ideale gewicht…" at bounding box center [710, 240] width 498 height 33
click at [540, 261] on div "Coaching [PERSON_NAME] Als gewichtsconsulent help ik je gezonde voeding te kiez…" at bounding box center [710, 175] width 498 height 189
drag, startPoint x: 536, startPoint y: 248, endPoint x: 465, endPoint y: 223, distance: 75.3
click at [465, 223] on div "[PERSON_NAME] Als gewichtsconsulent help ik je gezonde voeding te kiezen om je …" at bounding box center [710, 219] width 498 height 74
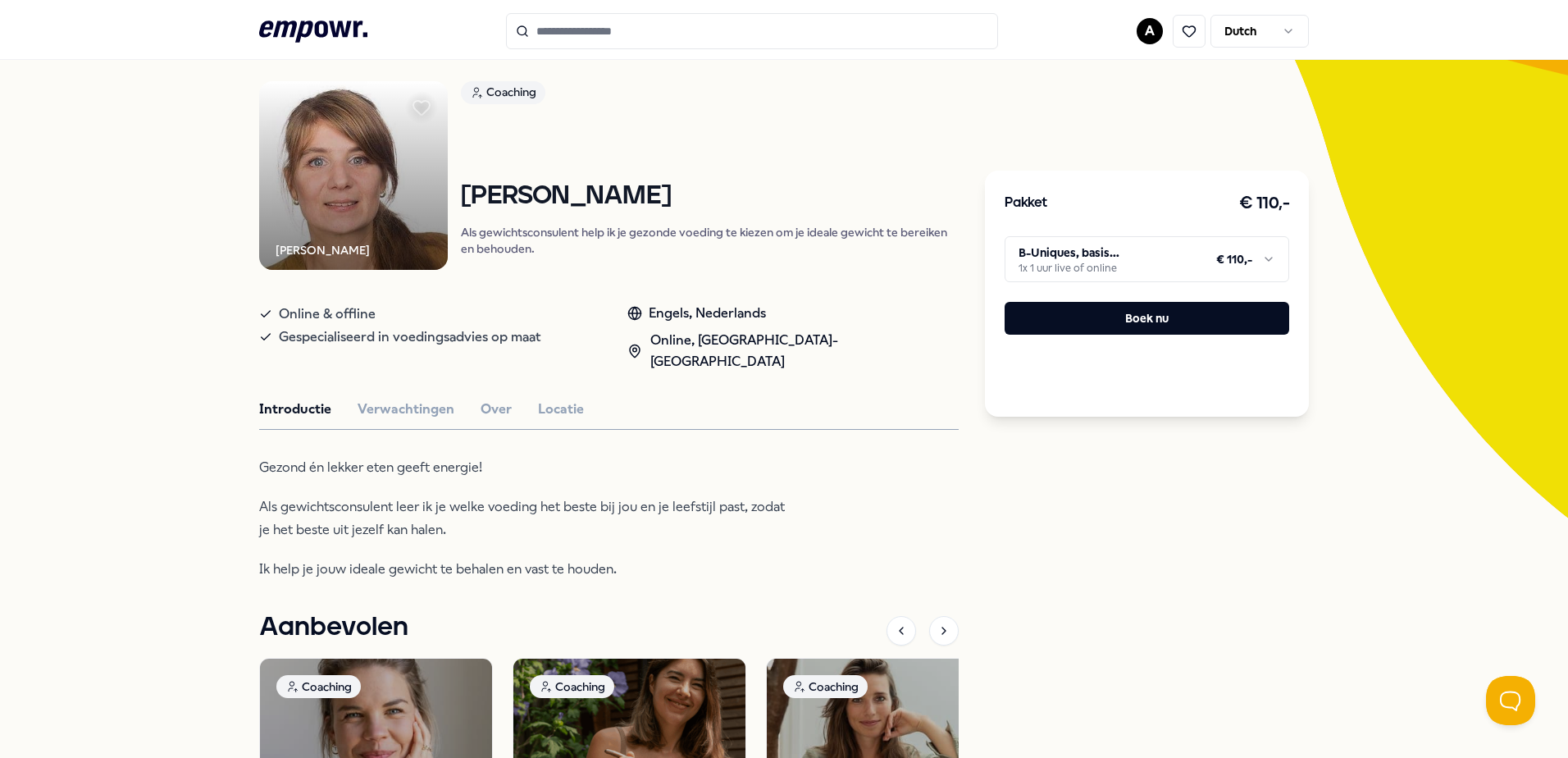
drag, startPoint x: 465, startPoint y: 223, endPoint x: 545, endPoint y: 272, distance: 93.8
click at [545, 272] on div "[PERSON_NAME] Coaching [PERSON_NAME] Als gewichtsconsulent help ik je gezonde v…" at bounding box center [609, 548] width 699 height 935
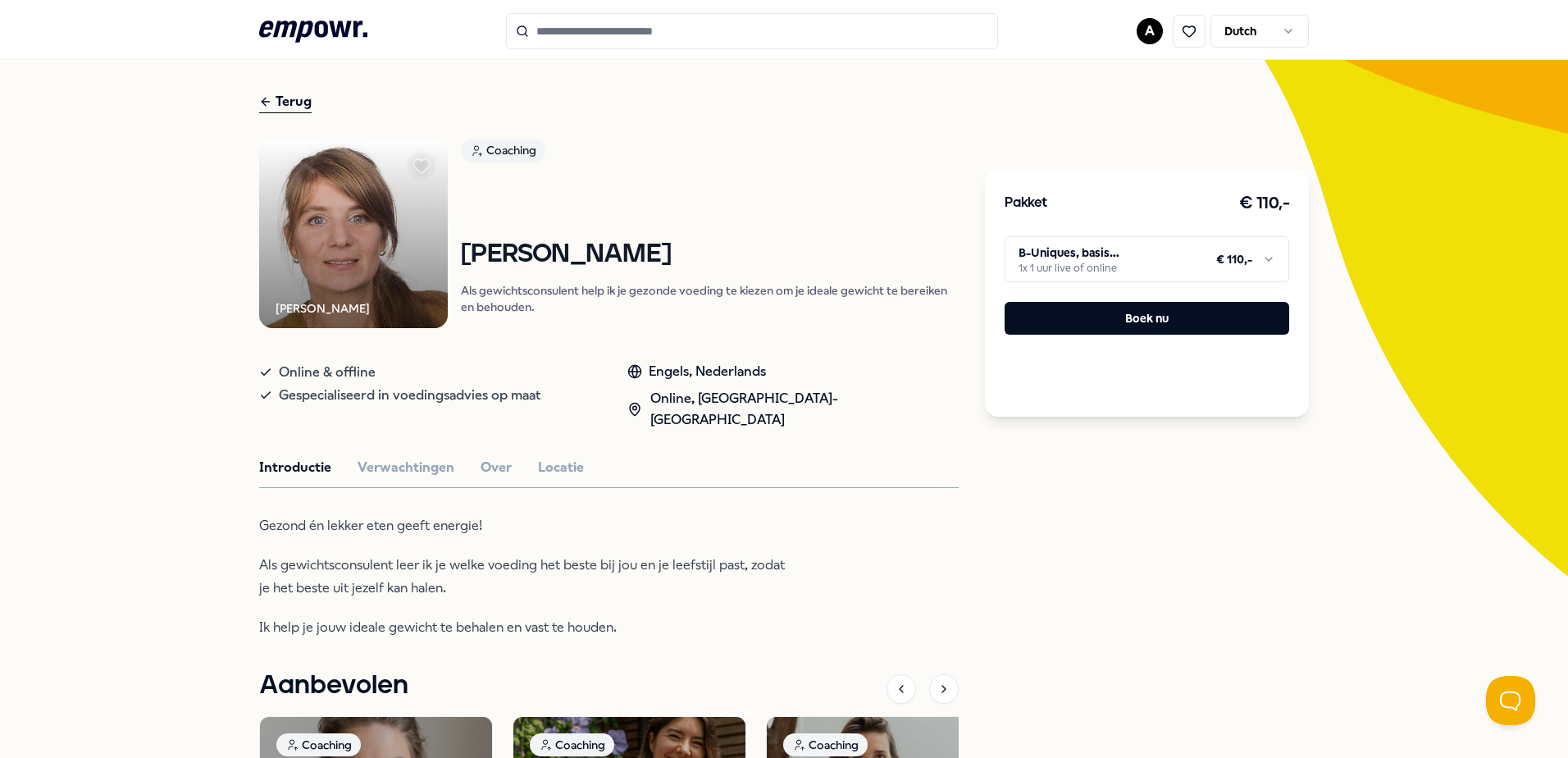
scroll to position [0, 0]
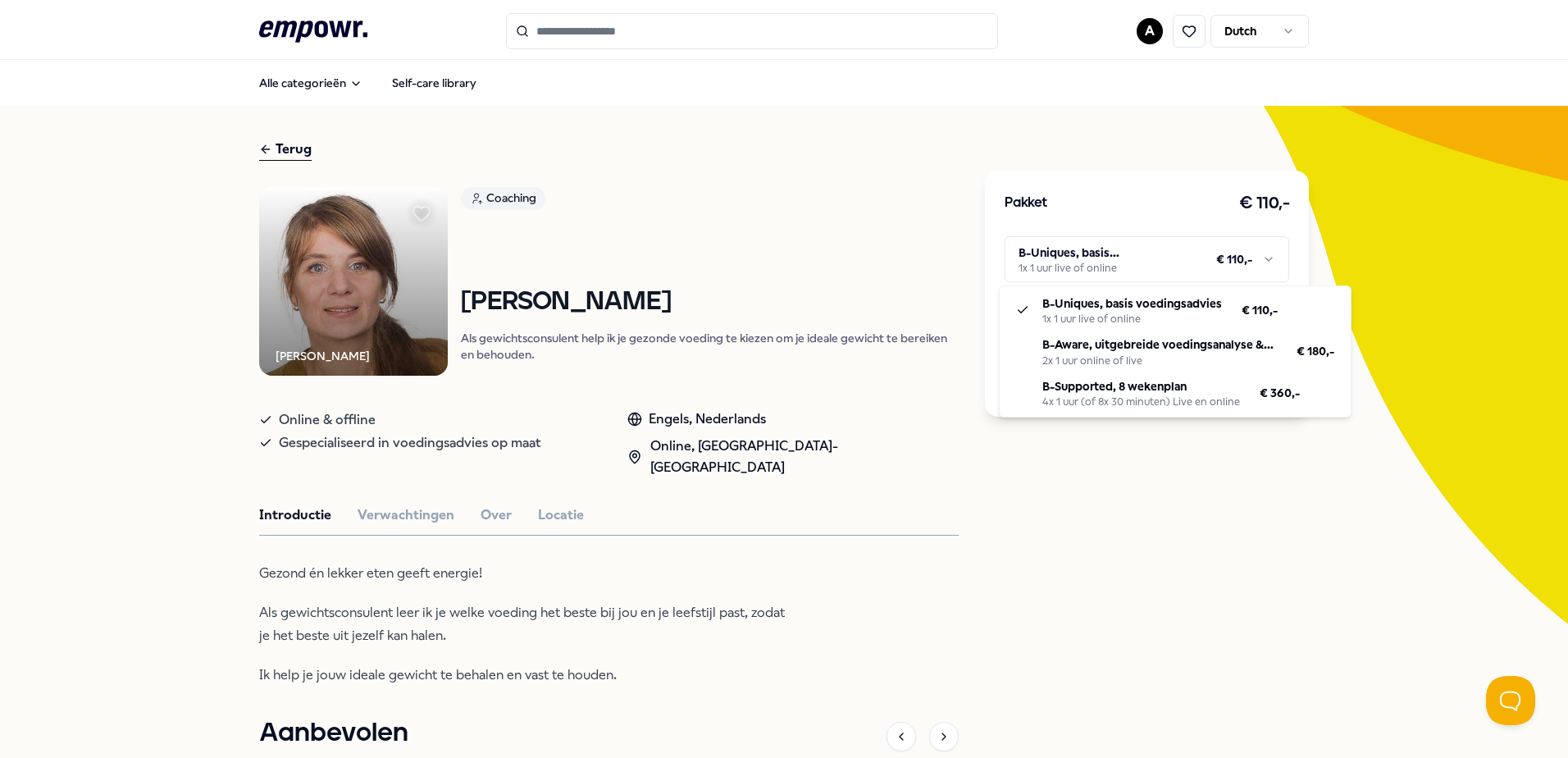
click at [1155, 255] on html ".empowr-logo_svg__cls-1{fill:#03032f} A Dutch Alle categorieën Self-care librar…" at bounding box center [784, 379] width 1568 height 758
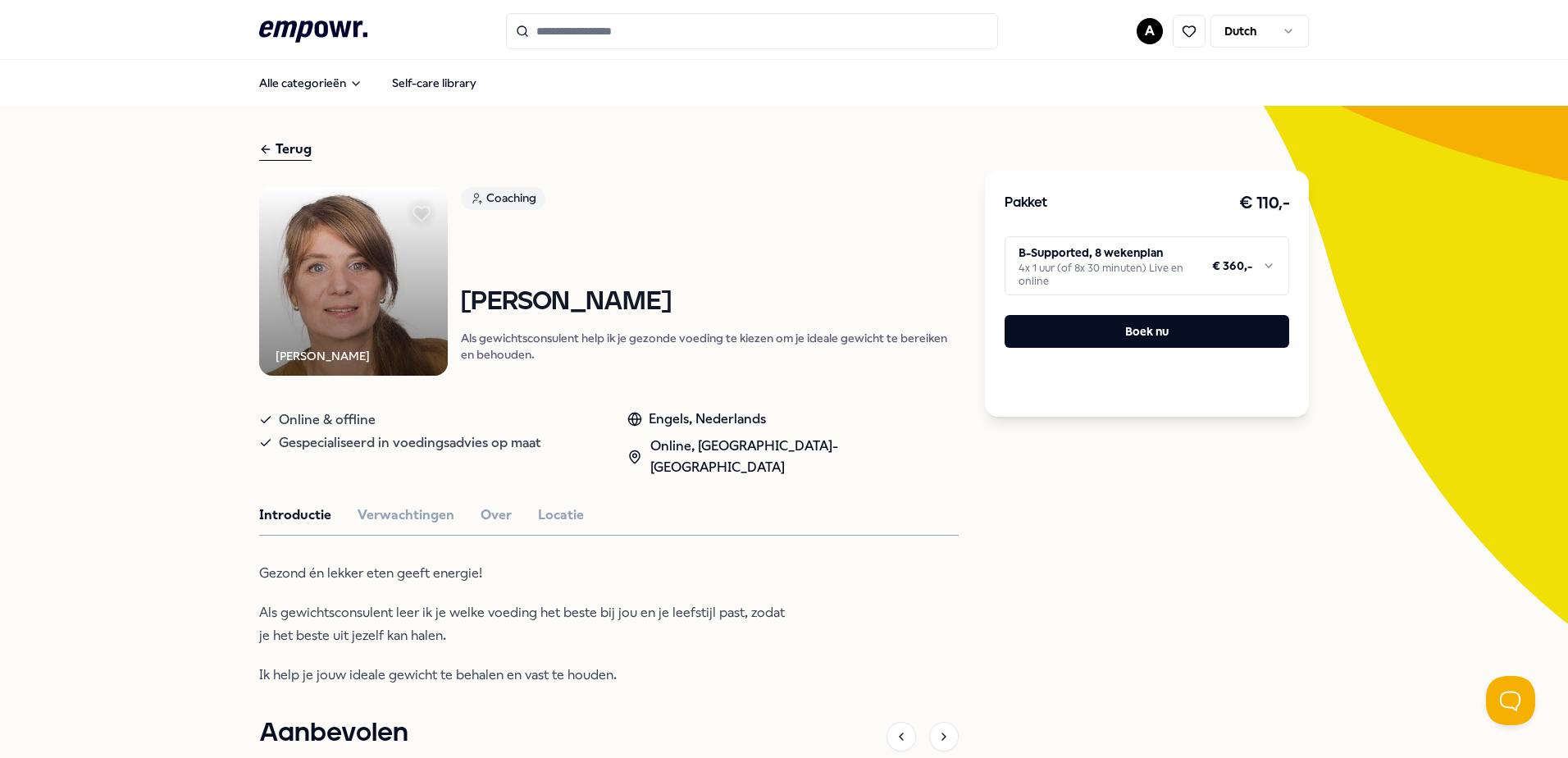
click at [266, 156] on icon at bounding box center [265, 149] width 13 height 20
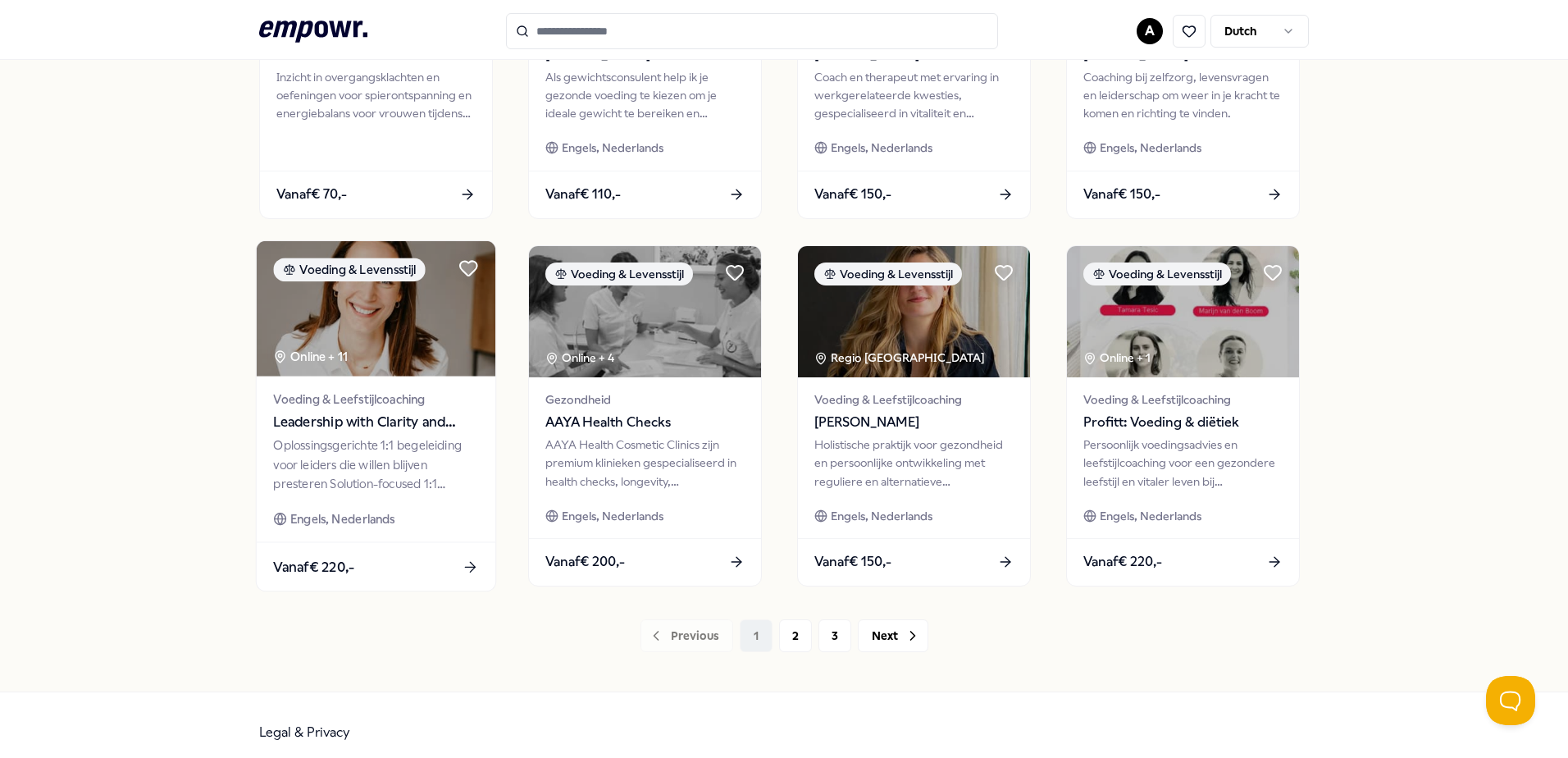
scroll to position [709, 0]
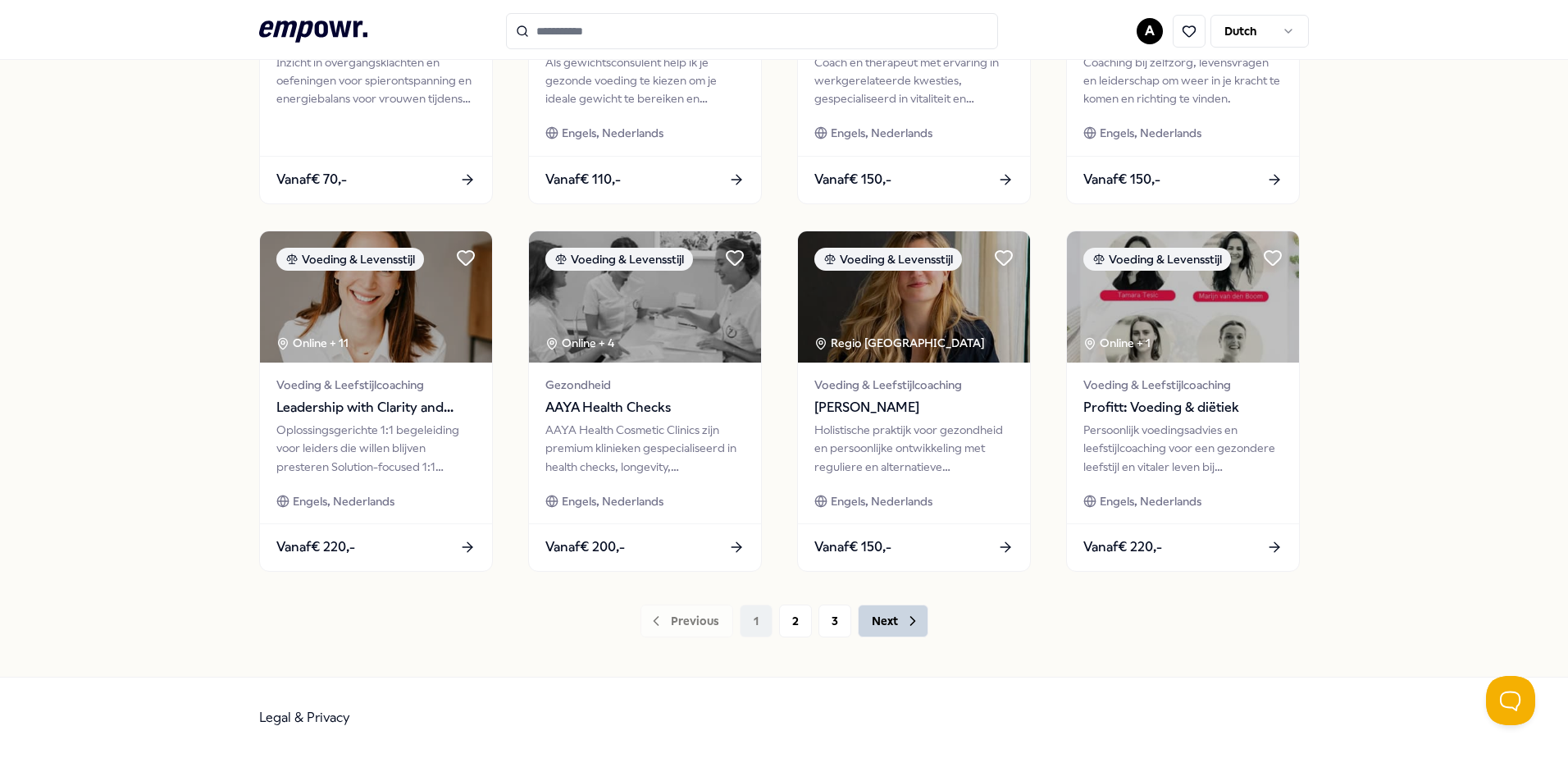
click at [893, 625] on button "Next" at bounding box center [893, 621] width 70 height 33
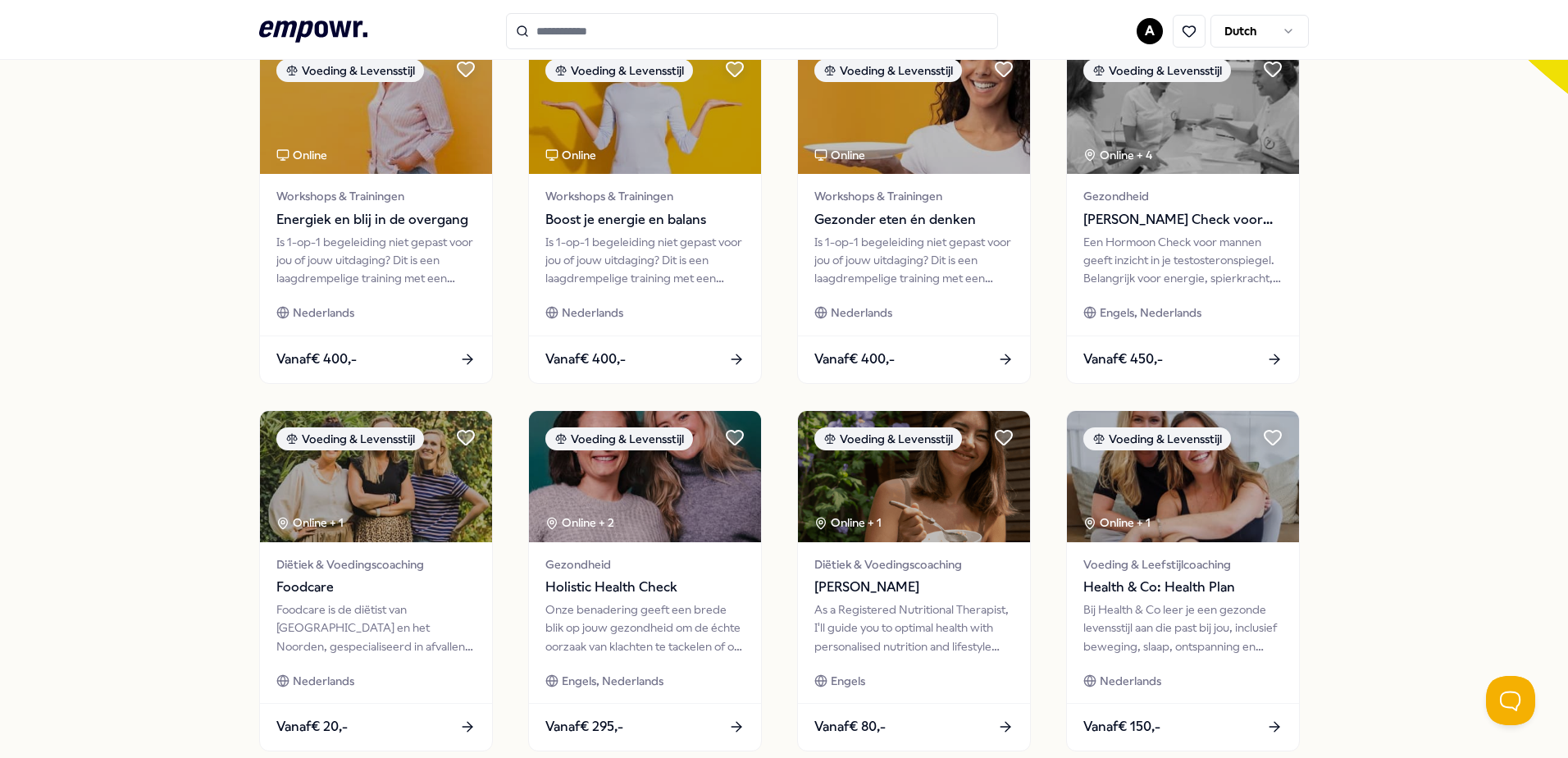
scroll to position [709, 0]
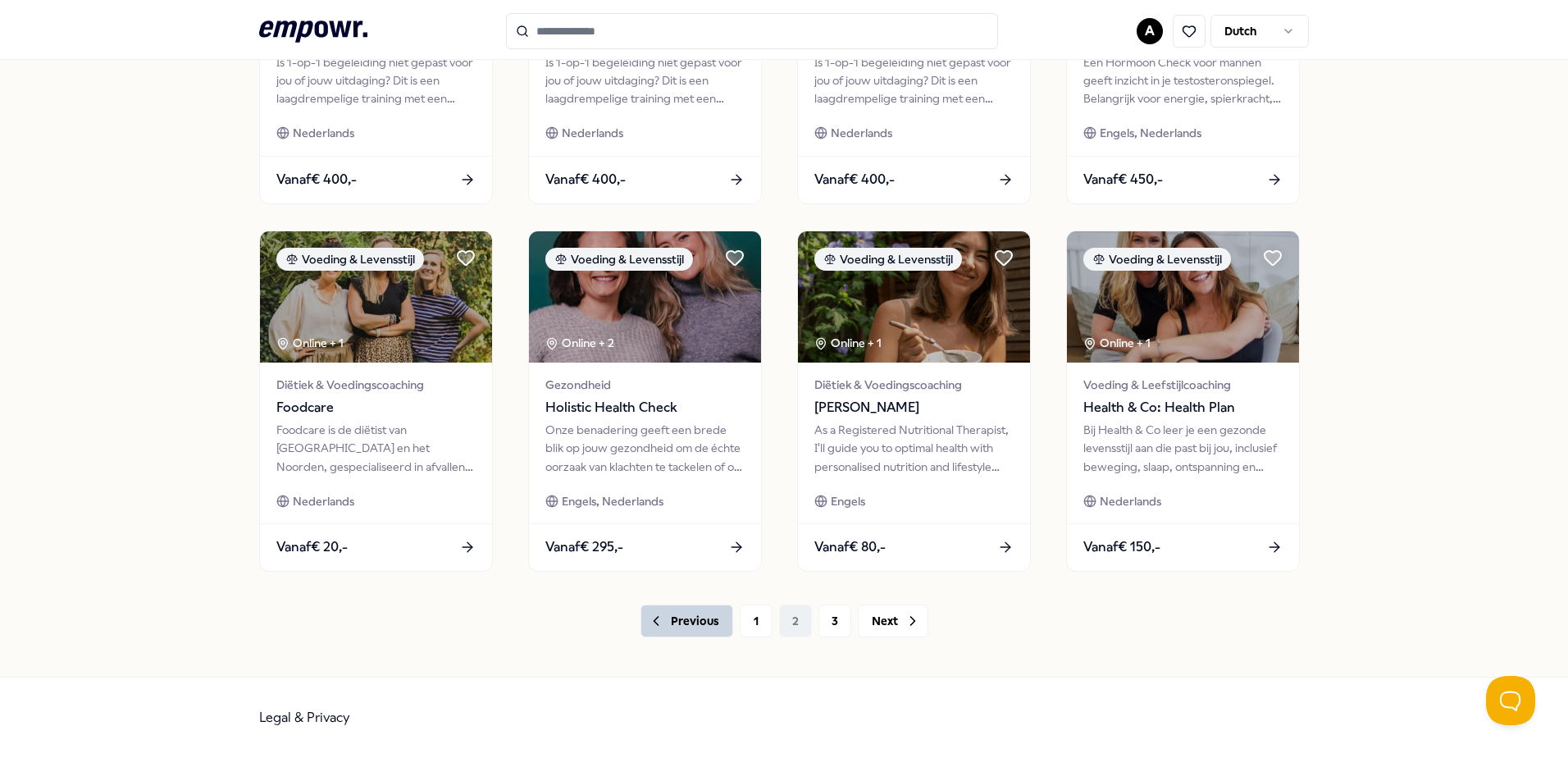
click at [703, 626] on button "Previous" at bounding box center [687, 621] width 93 height 33
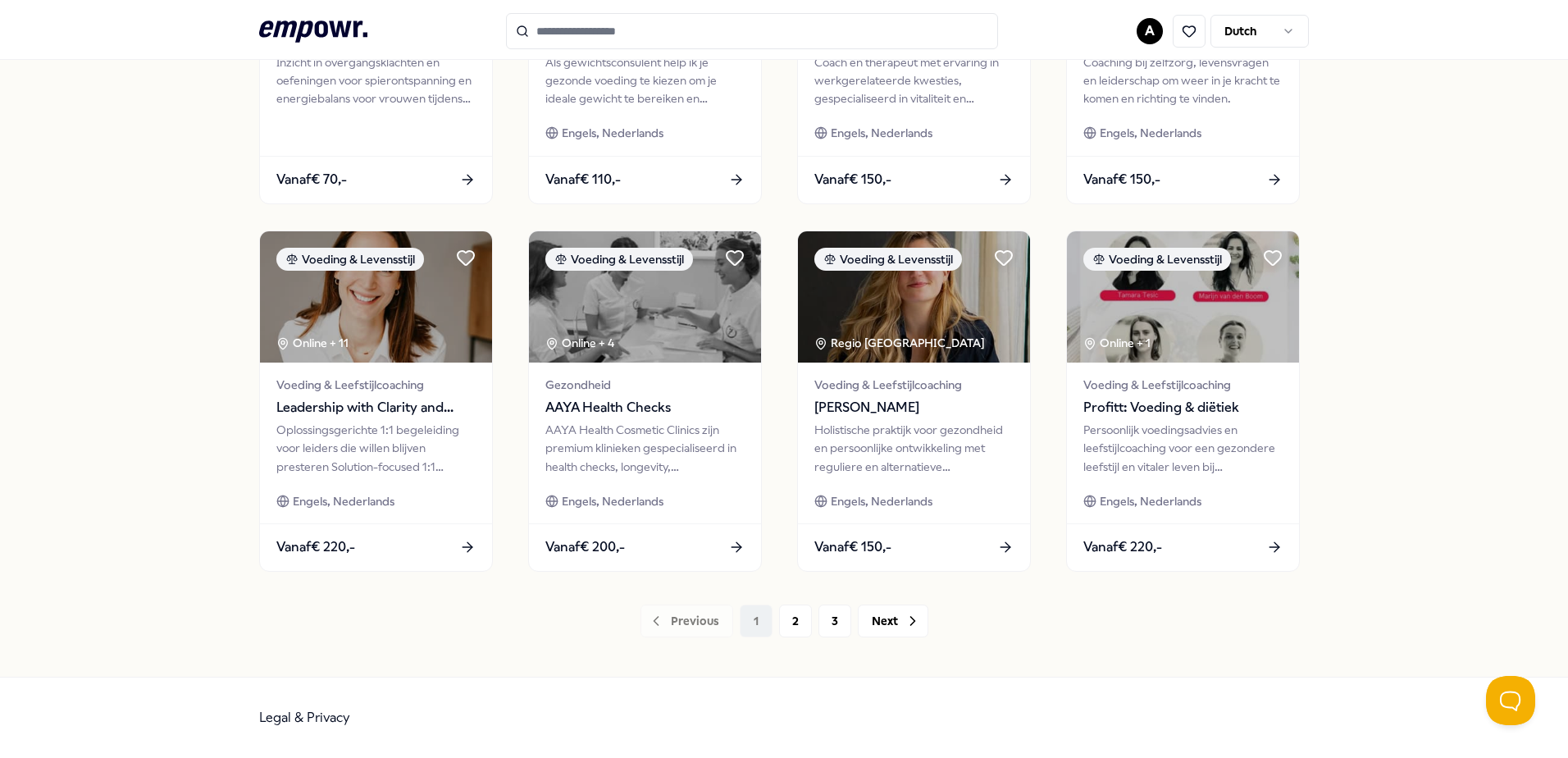
click at [807, 626] on div "Previous 1 2 3 Next" at bounding box center [784, 621] width 1050 height 33
click at [795, 623] on button "2" at bounding box center [796, 621] width 33 height 33
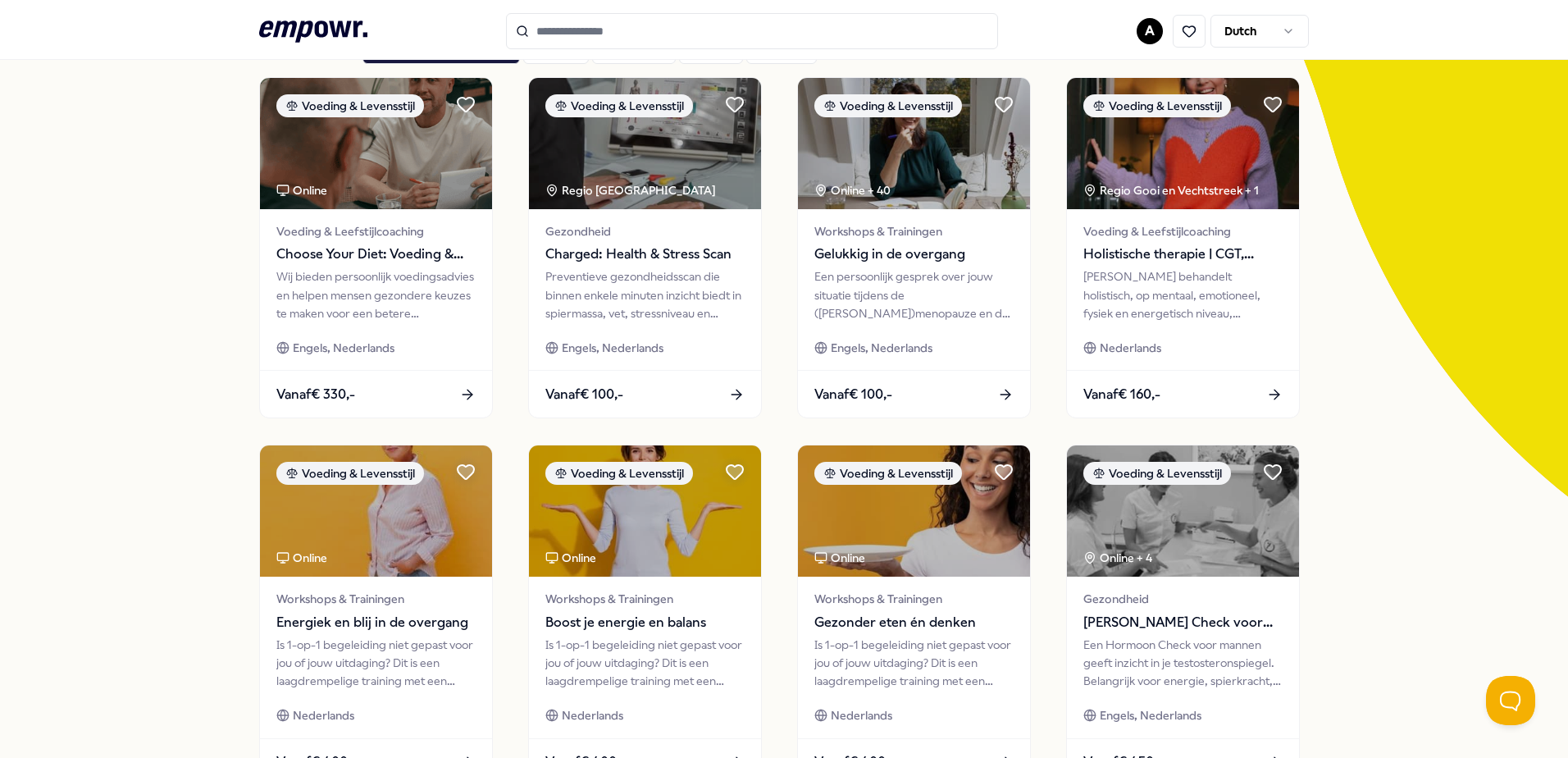
scroll to position [164, 0]
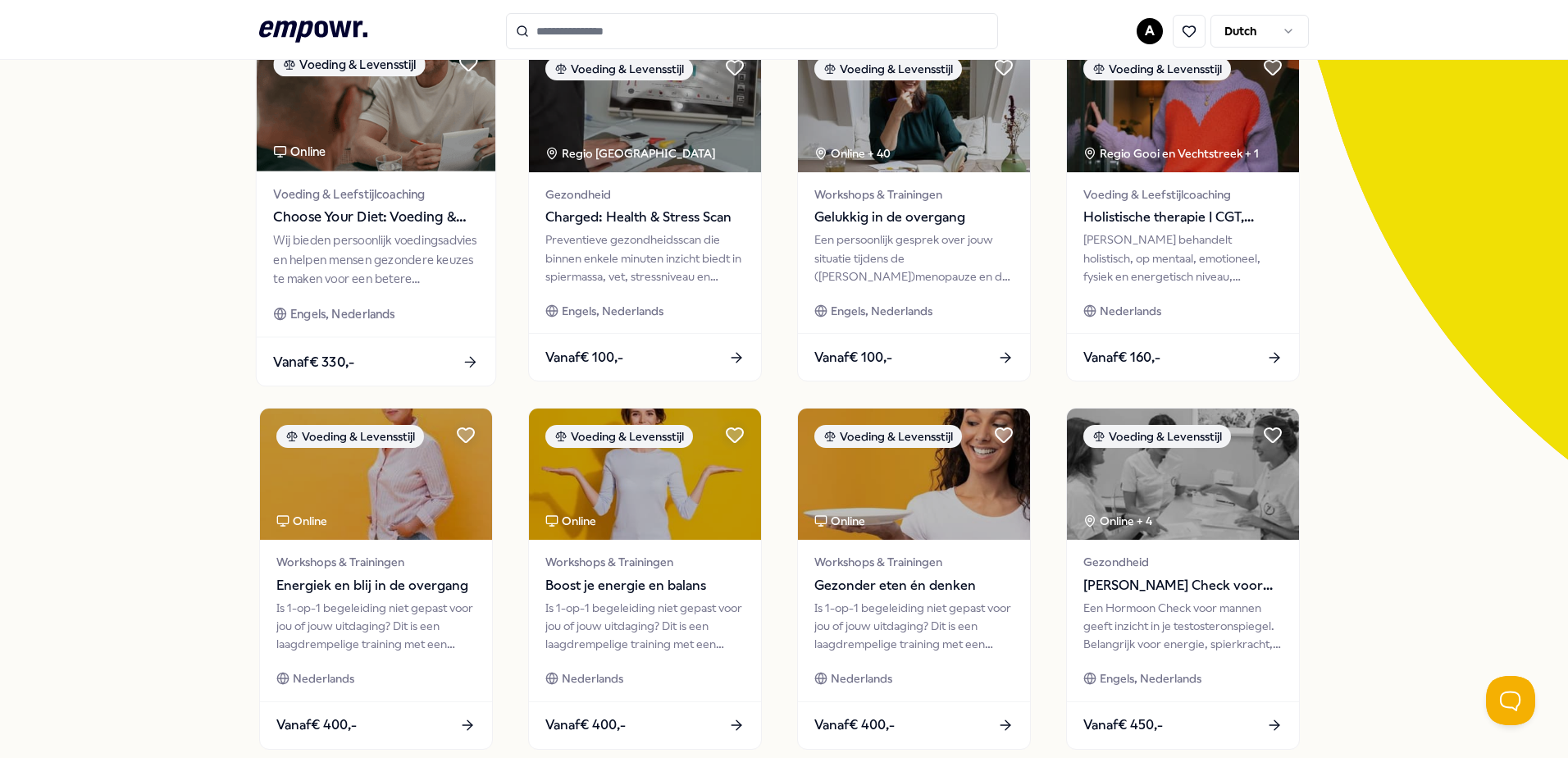
click at [377, 284] on div "Wij bieden persoonlijk voedingsadvies en helpen mensen gezondere keuzes te make…" at bounding box center [376, 260] width 205 height 57
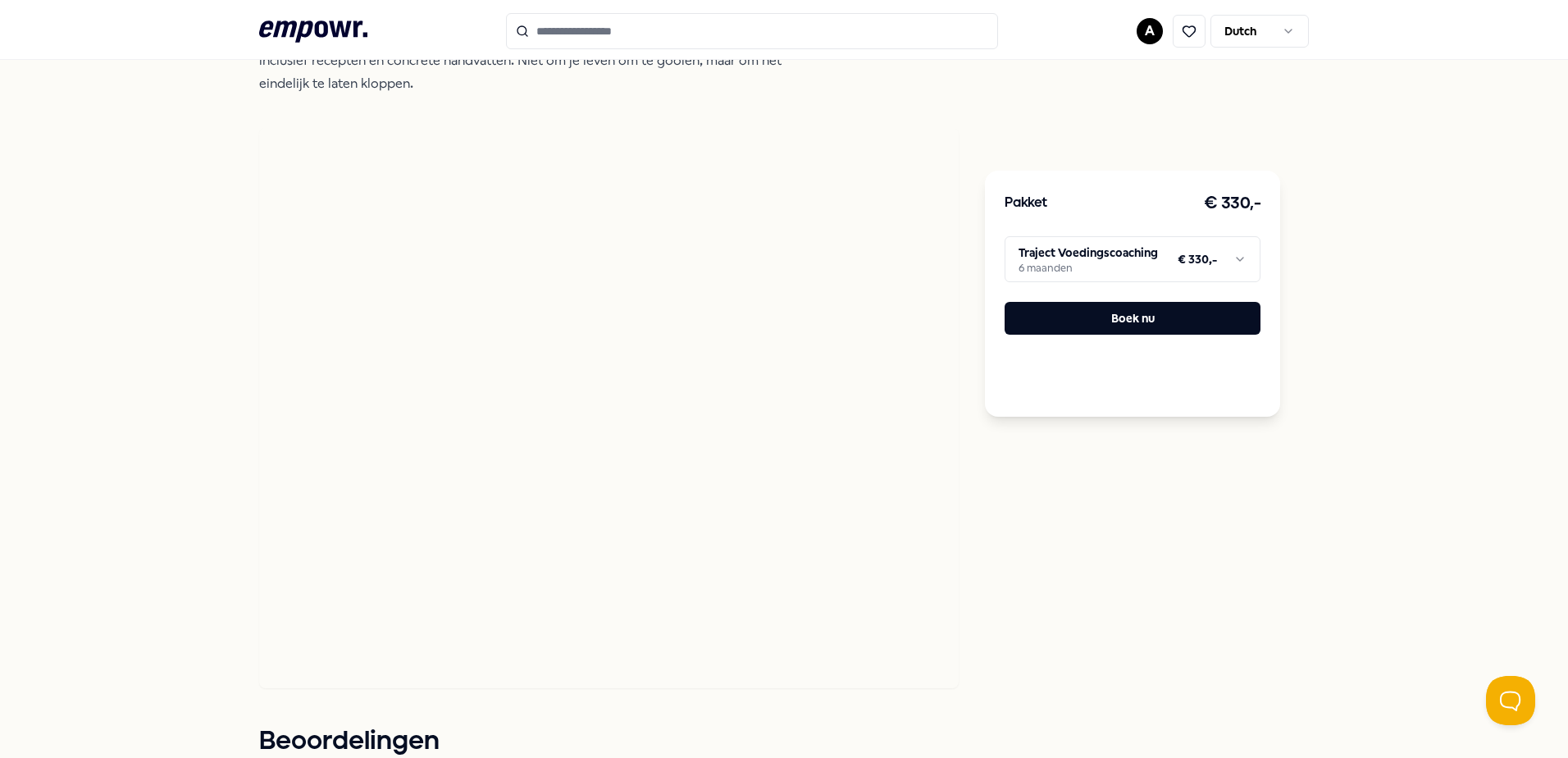
scroll to position [762, 0]
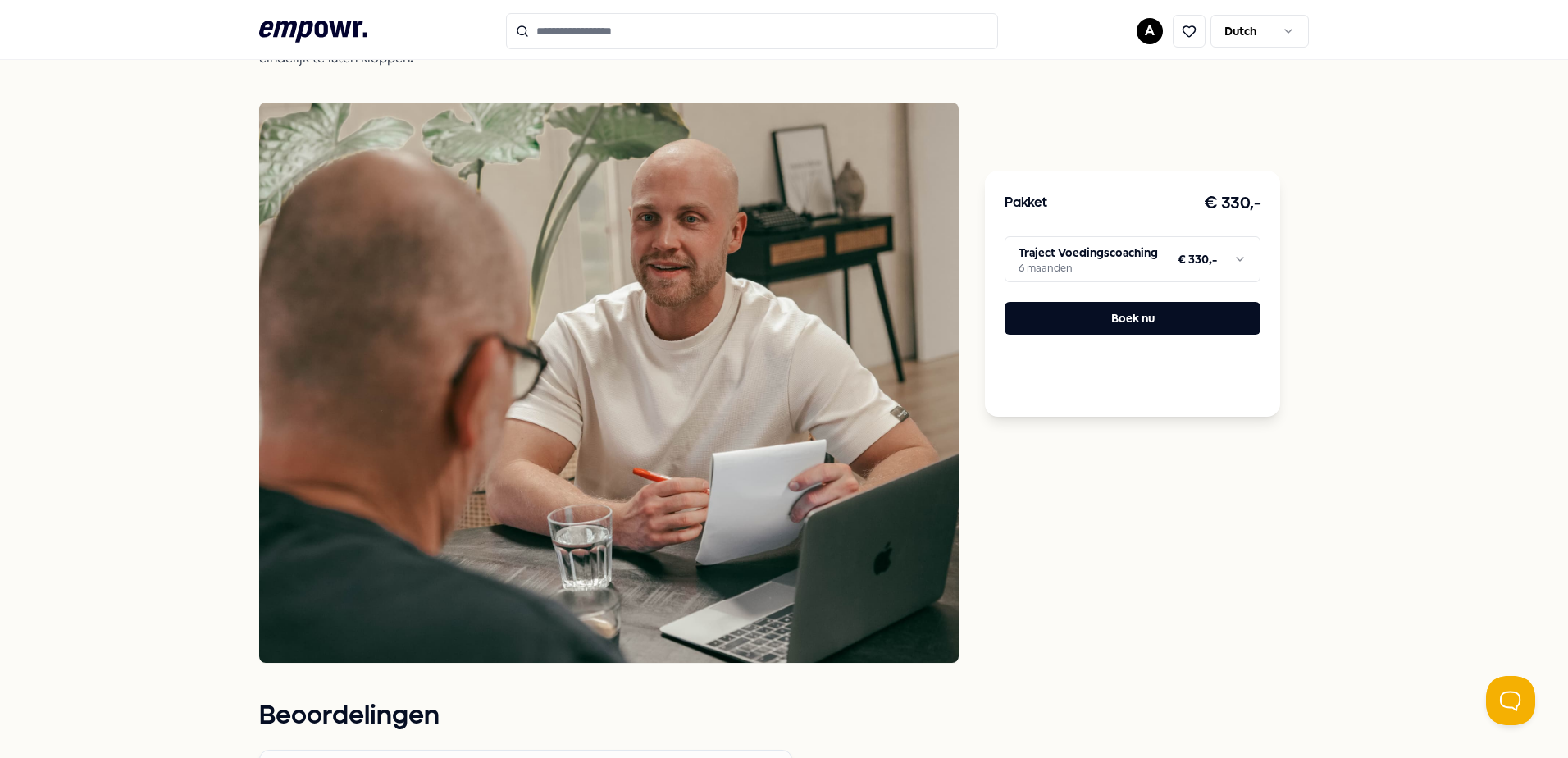
click at [1077, 257] on html ".empowr-logo_svg__cls-1{fill:#03032f} A Dutch Alle categorieën Self-care librar…" at bounding box center [784, 379] width 1568 height 758
click at [1414, 271] on html ".empowr-logo_svg__cls-1{fill:#03032f} A Dutch Alle categorieën Self-care librar…" at bounding box center [784, 379] width 1568 height 758
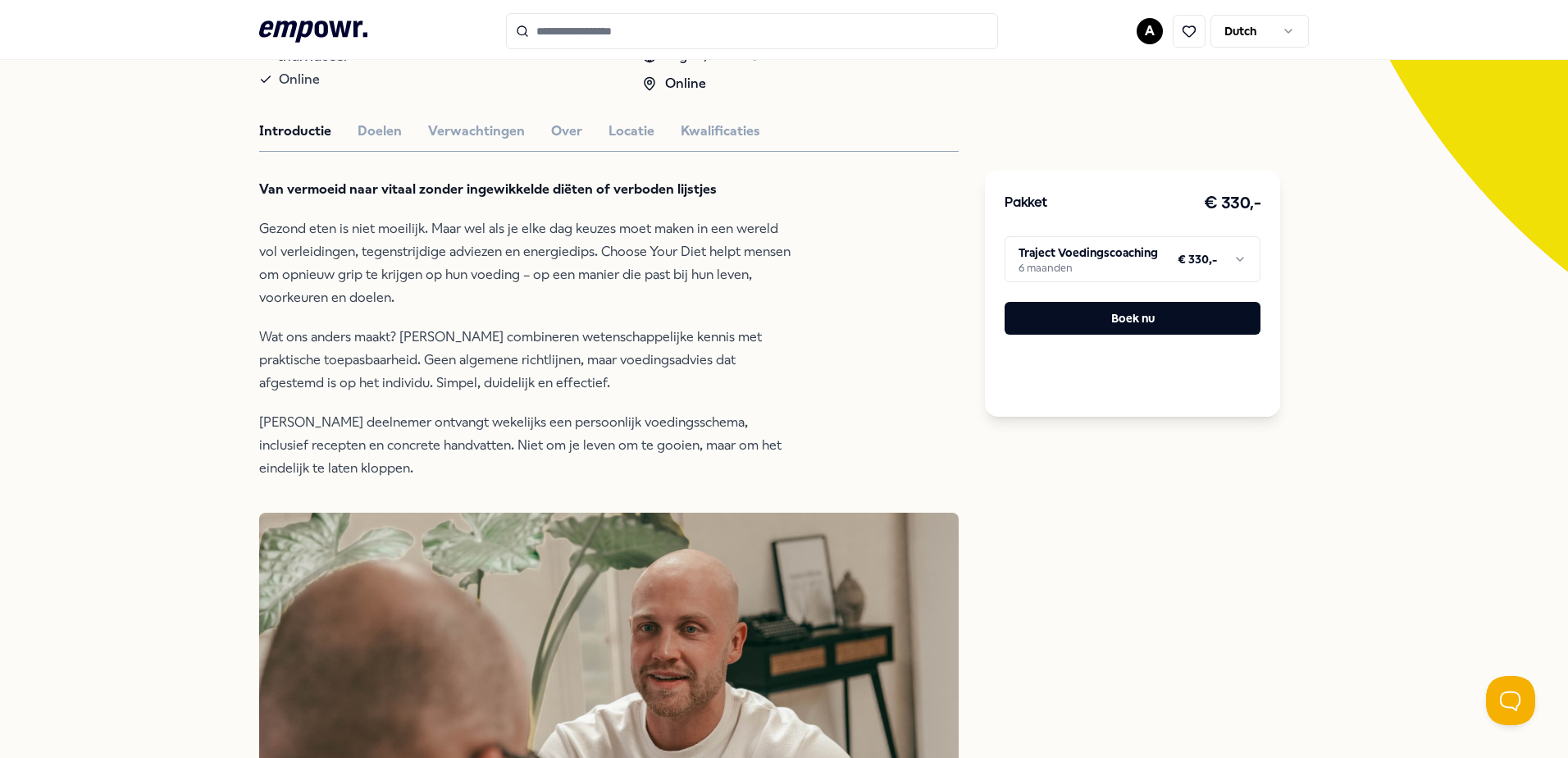
scroll to position [188, 0]
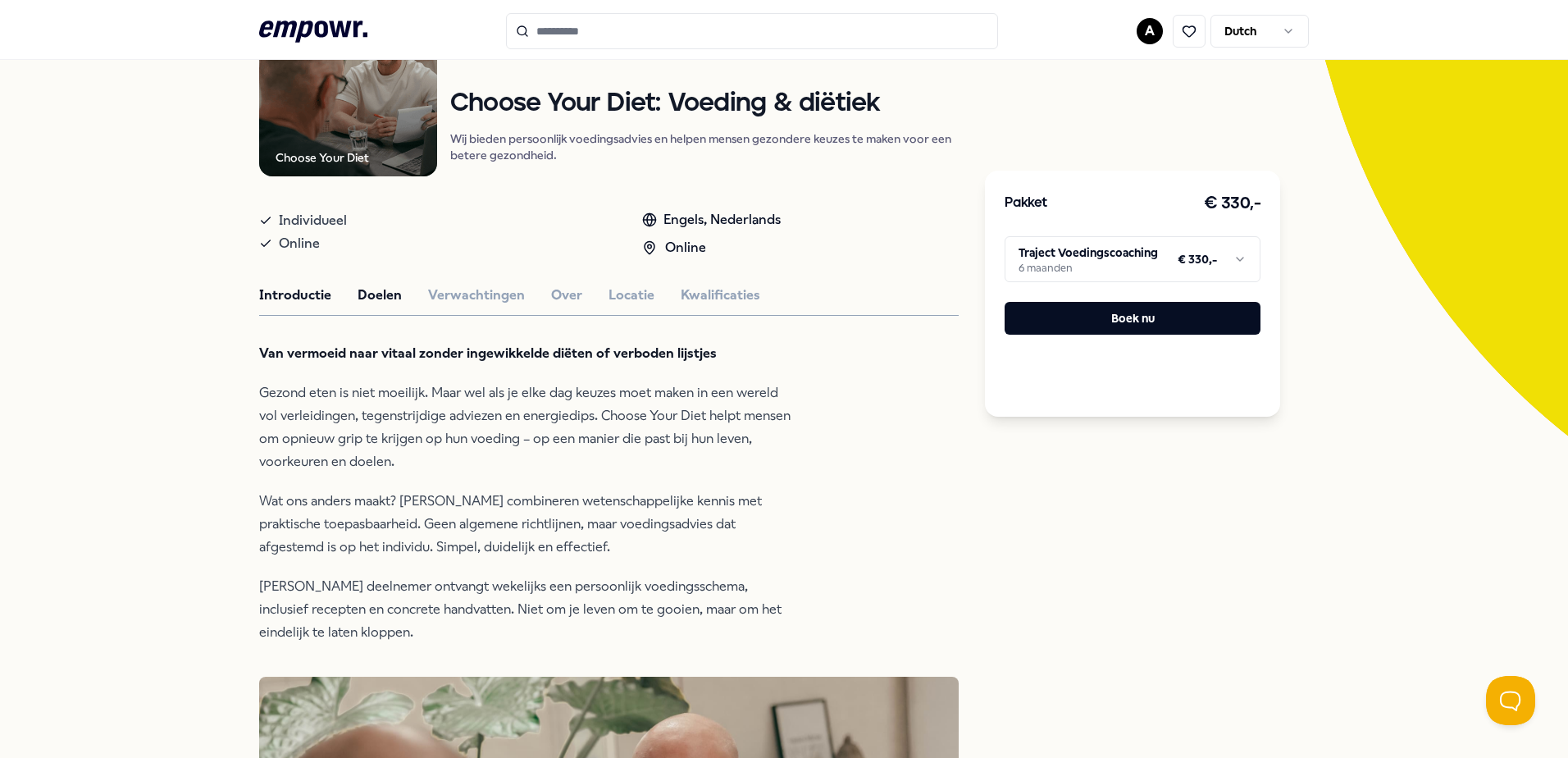
click at [376, 298] on button "Doelen" at bounding box center [379, 295] width 44 height 21
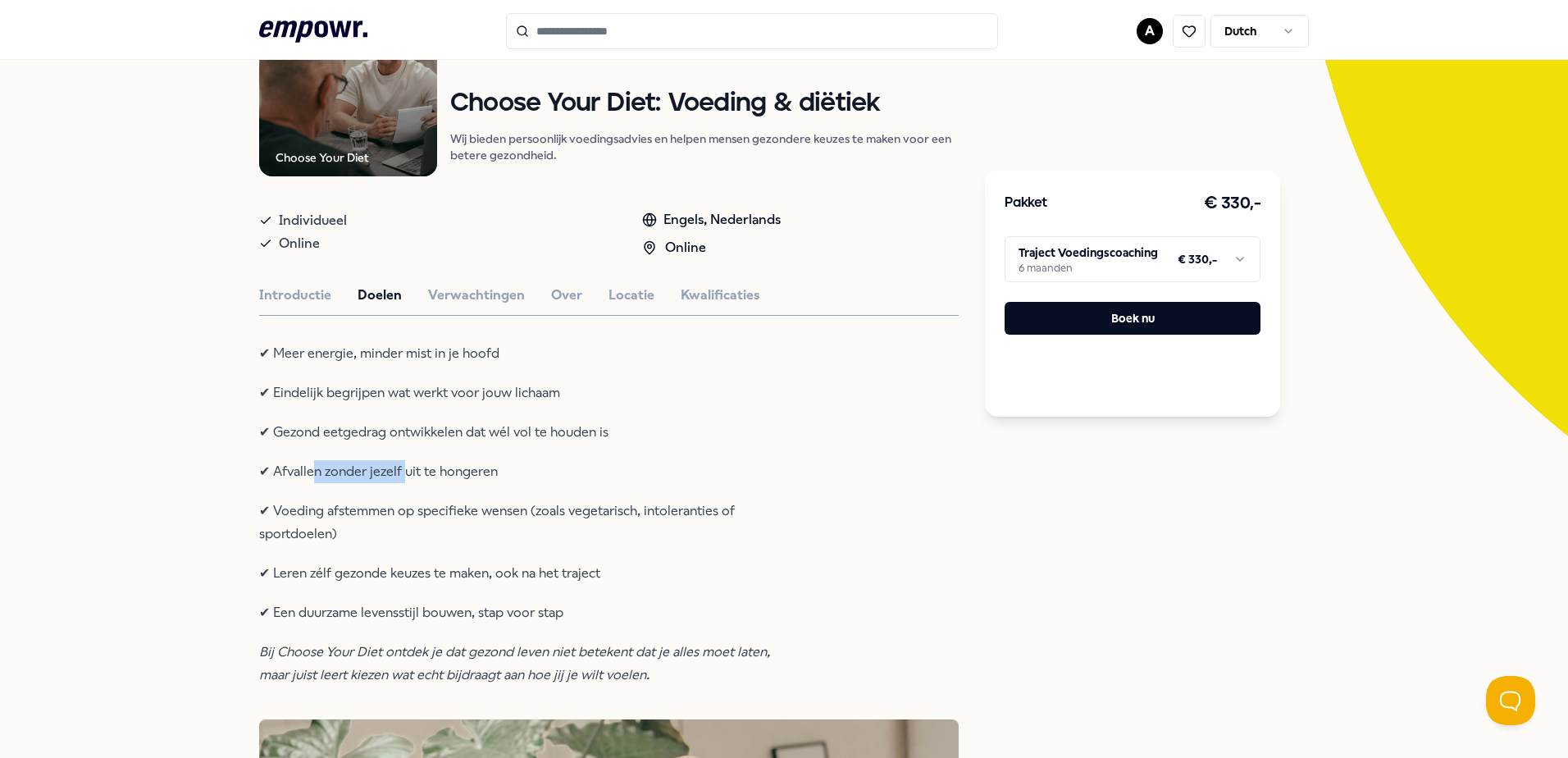
drag, startPoint x: 313, startPoint y: 482, endPoint x: 406, endPoint y: 468, distance: 94.0
click at [406, 468] on p "✔ Afvallen zonder jezelf uit te hongeren" at bounding box center [526, 472] width 533 height 23
drag, startPoint x: 406, startPoint y: 468, endPoint x: 529, endPoint y: 473, distance: 123.1
click at [529, 473] on p "✔ Afvallen zonder jezelf uit te hongeren" at bounding box center [526, 472] width 533 height 23
